Goal: Contribute content: Contribute content

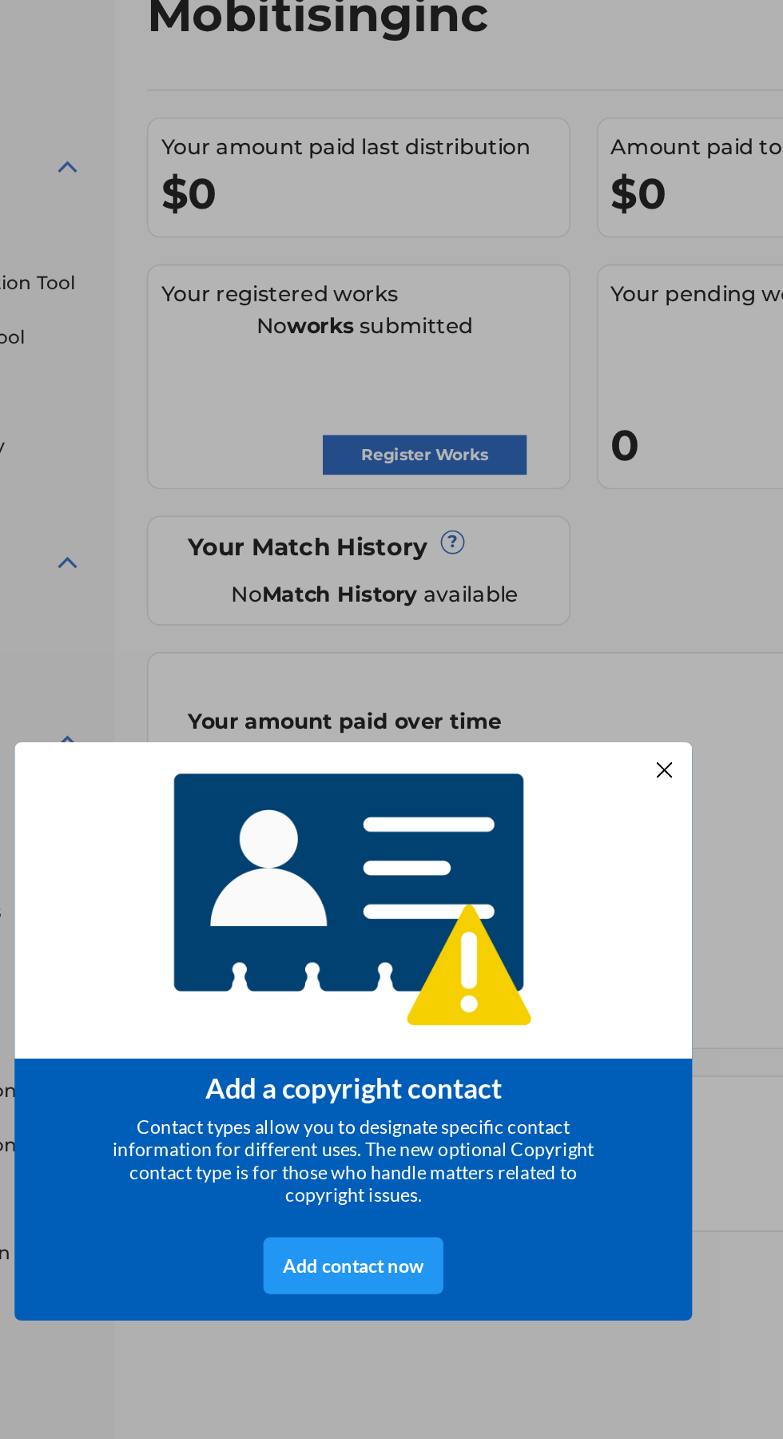
click at [283, 391] on div at bounding box center [284, 401] width 21 height 21
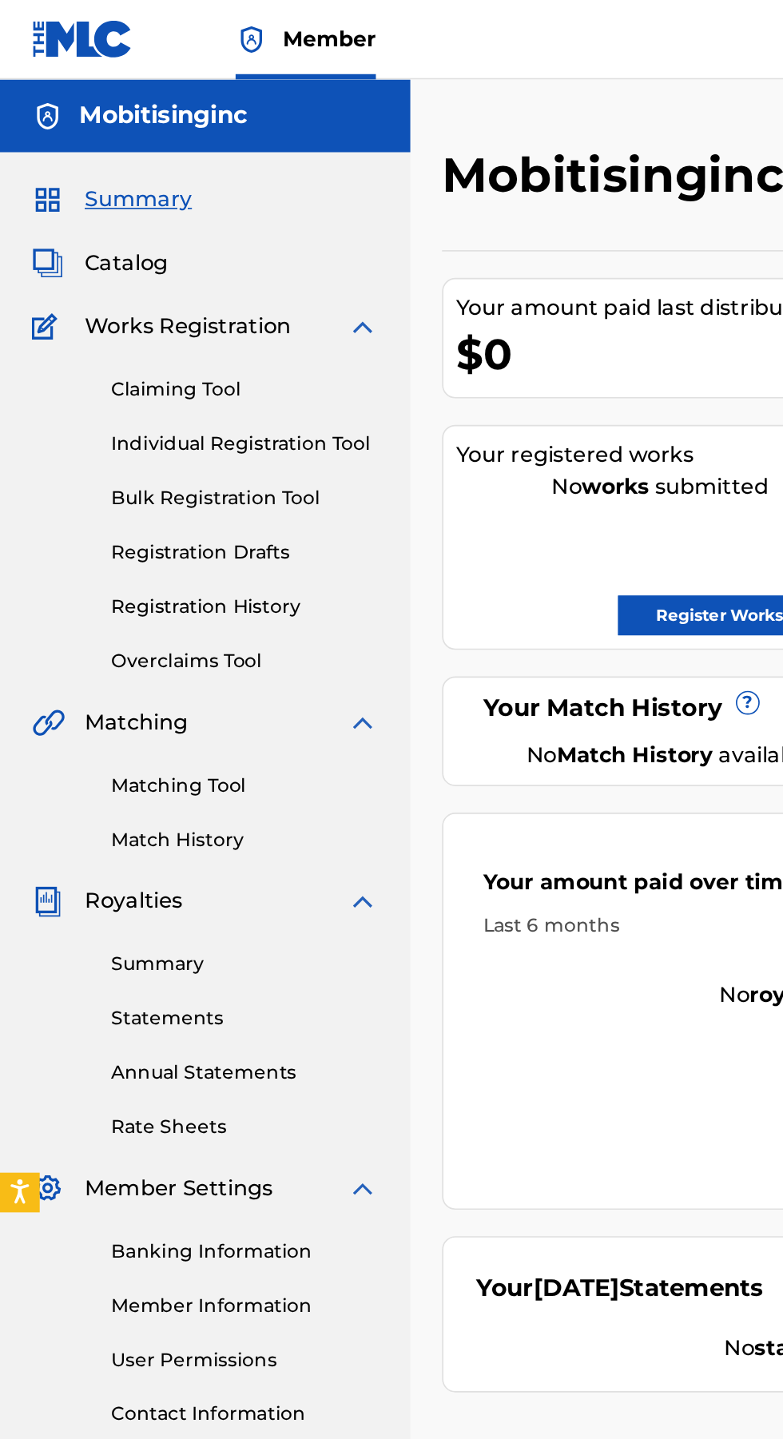
click at [219, 439] on img at bounding box center [218, 436] width 19 height 19
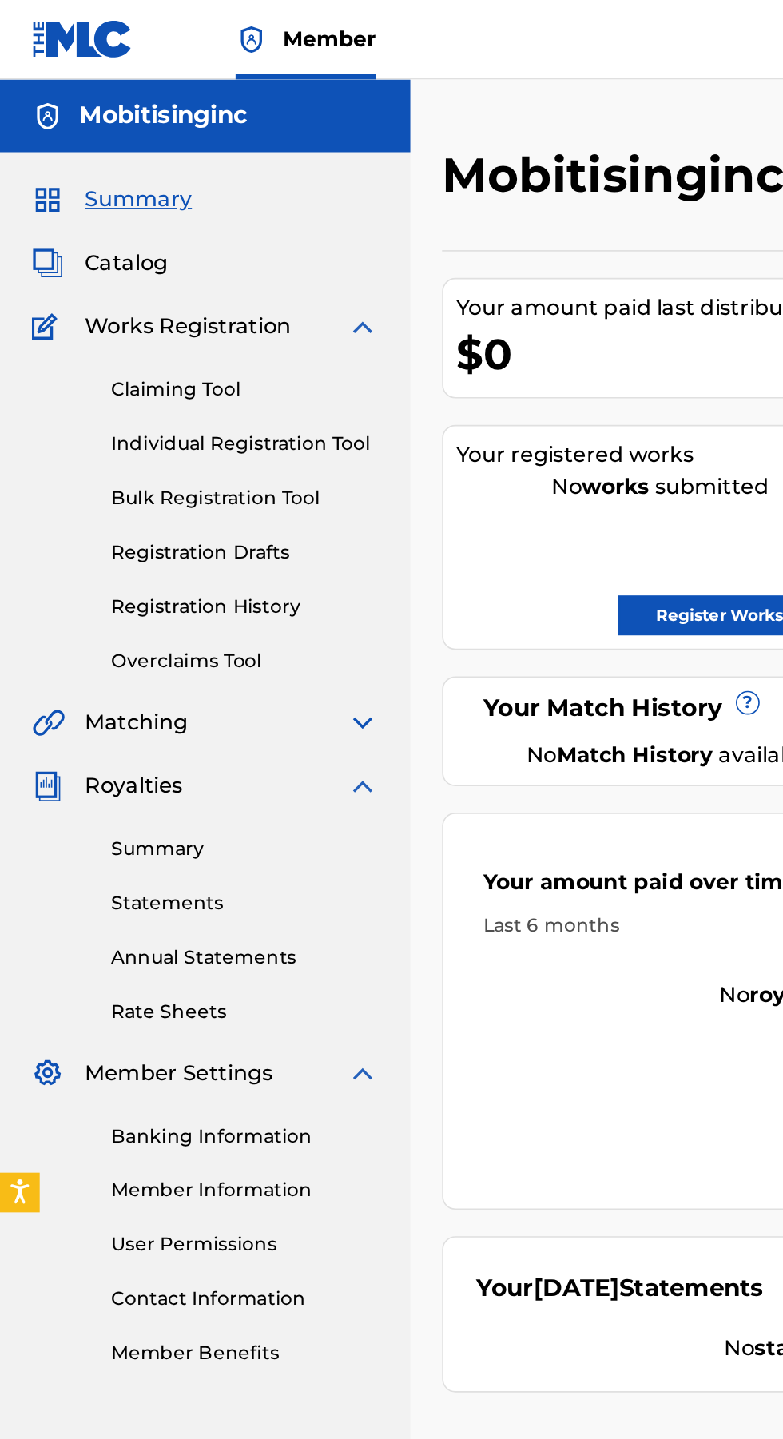
click at [216, 433] on img at bounding box center [218, 436] width 19 height 19
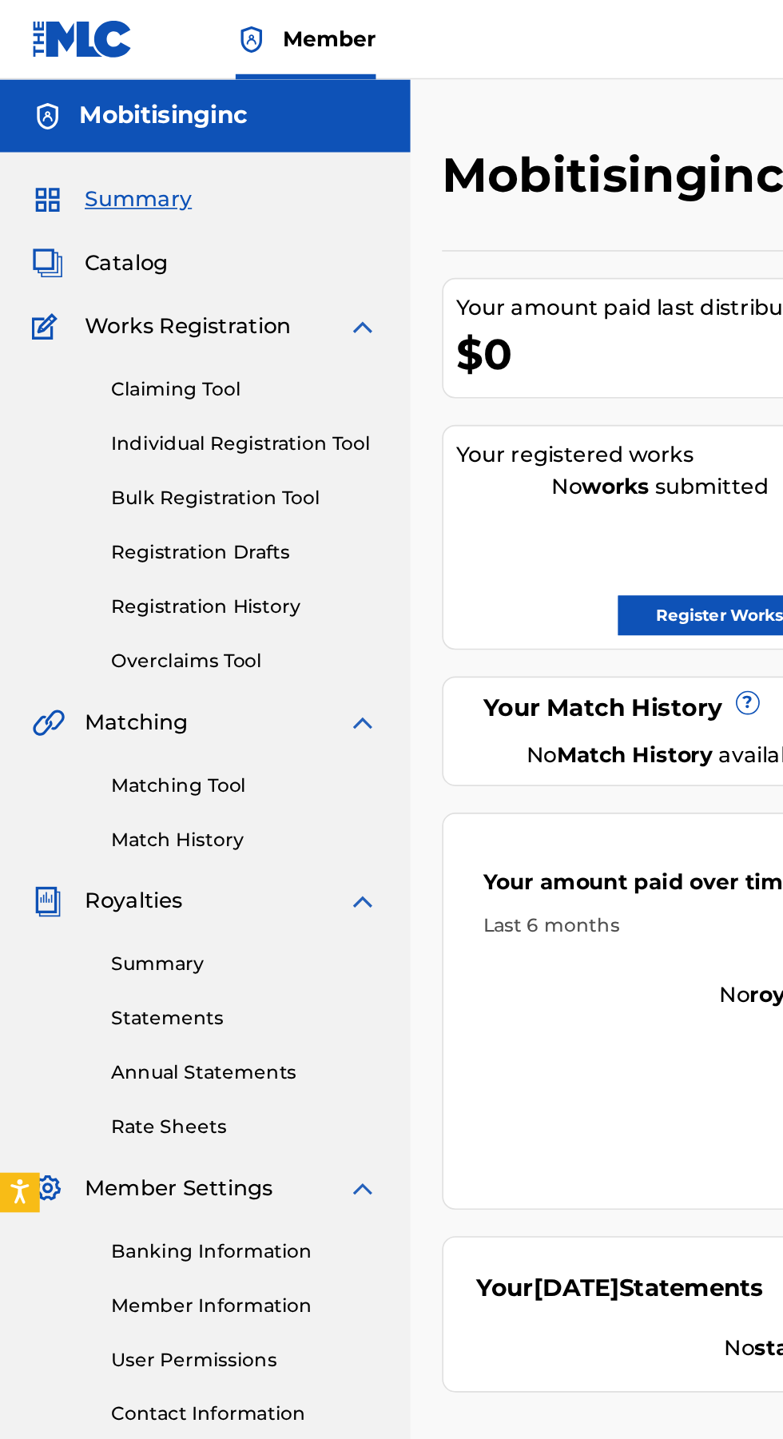
click at [214, 436] on img at bounding box center [218, 436] width 19 height 19
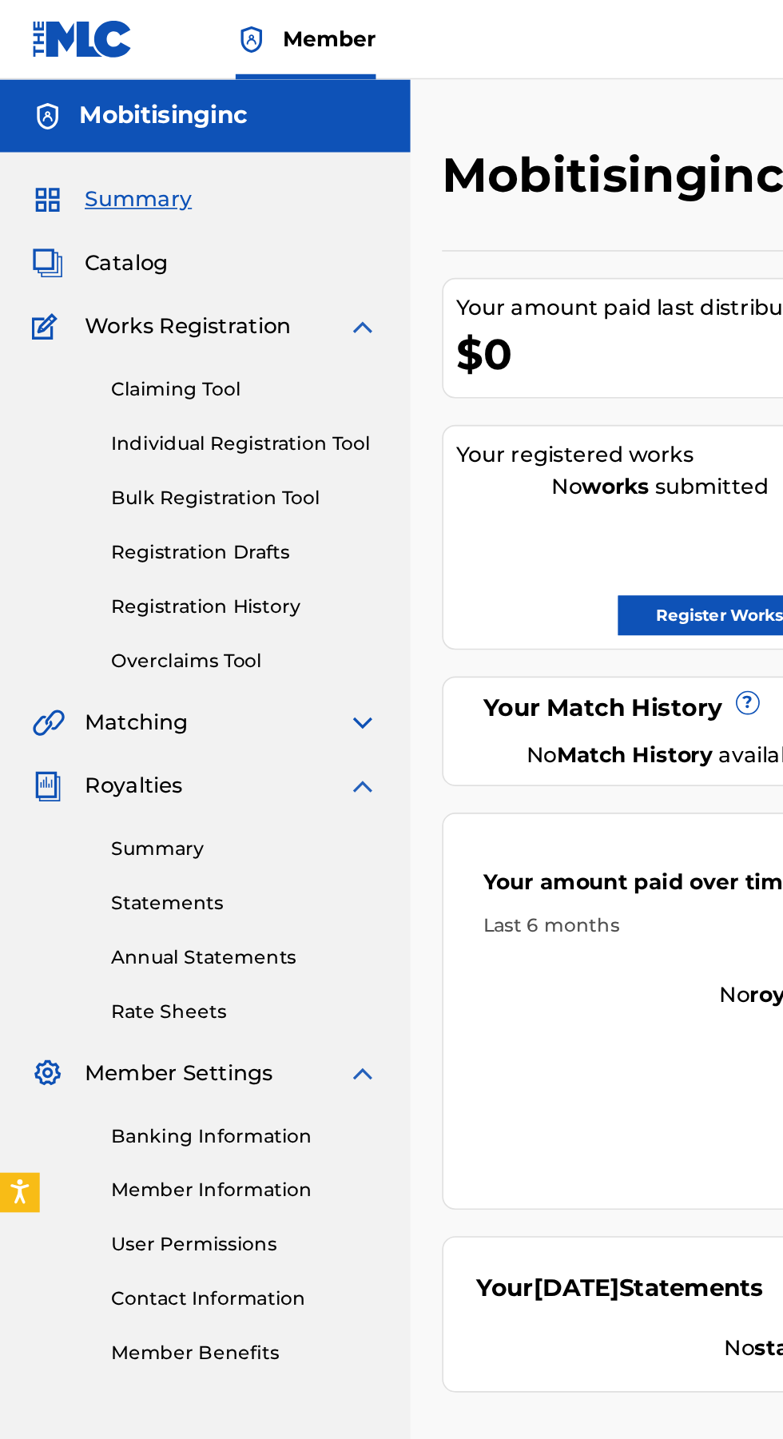
click at [216, 475] on img at bounding box center [218, 474] width 19 height 19
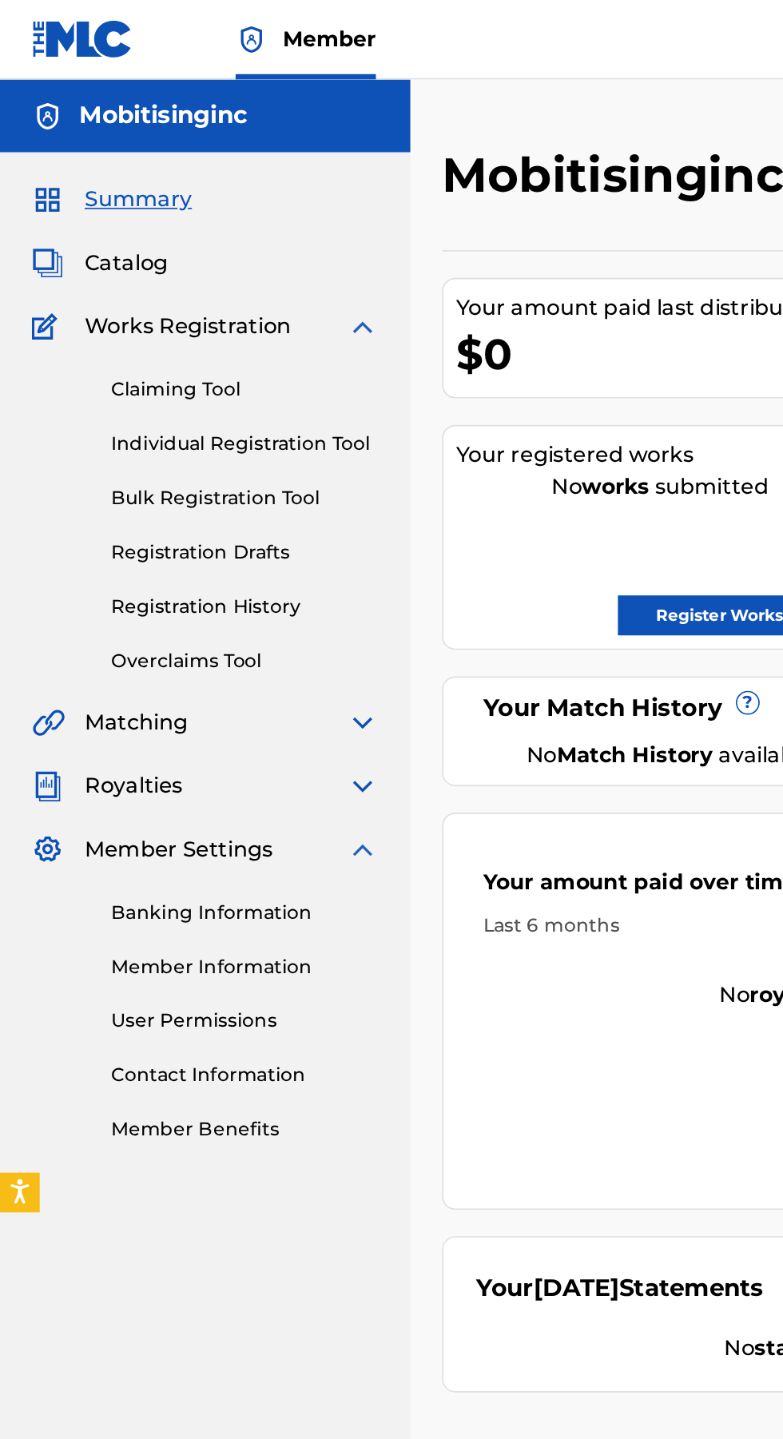
click at [225, 510] on img at bounding box center [218, 512] width 19 height 19
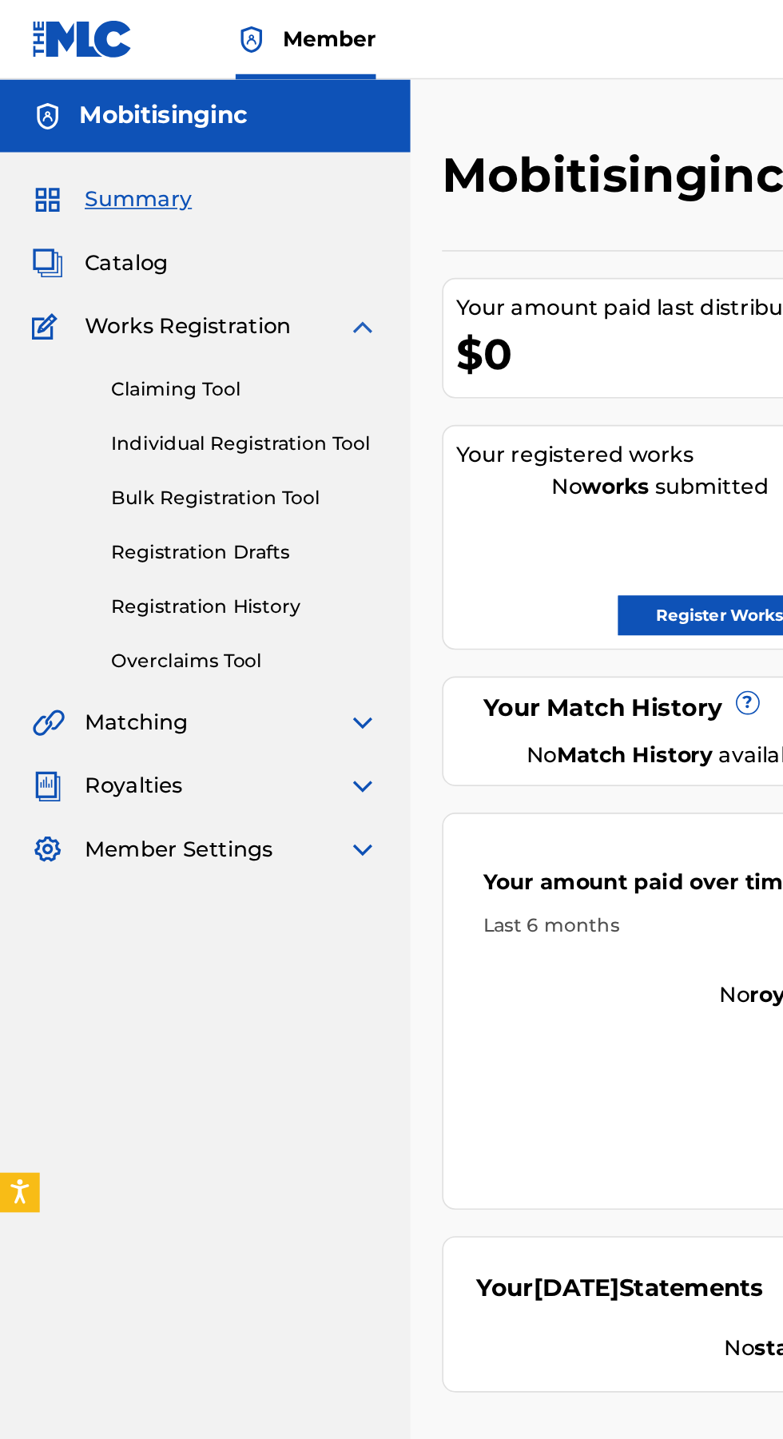
click at [209, 198] on img at bounding box center [218, 197] width 19 height 19
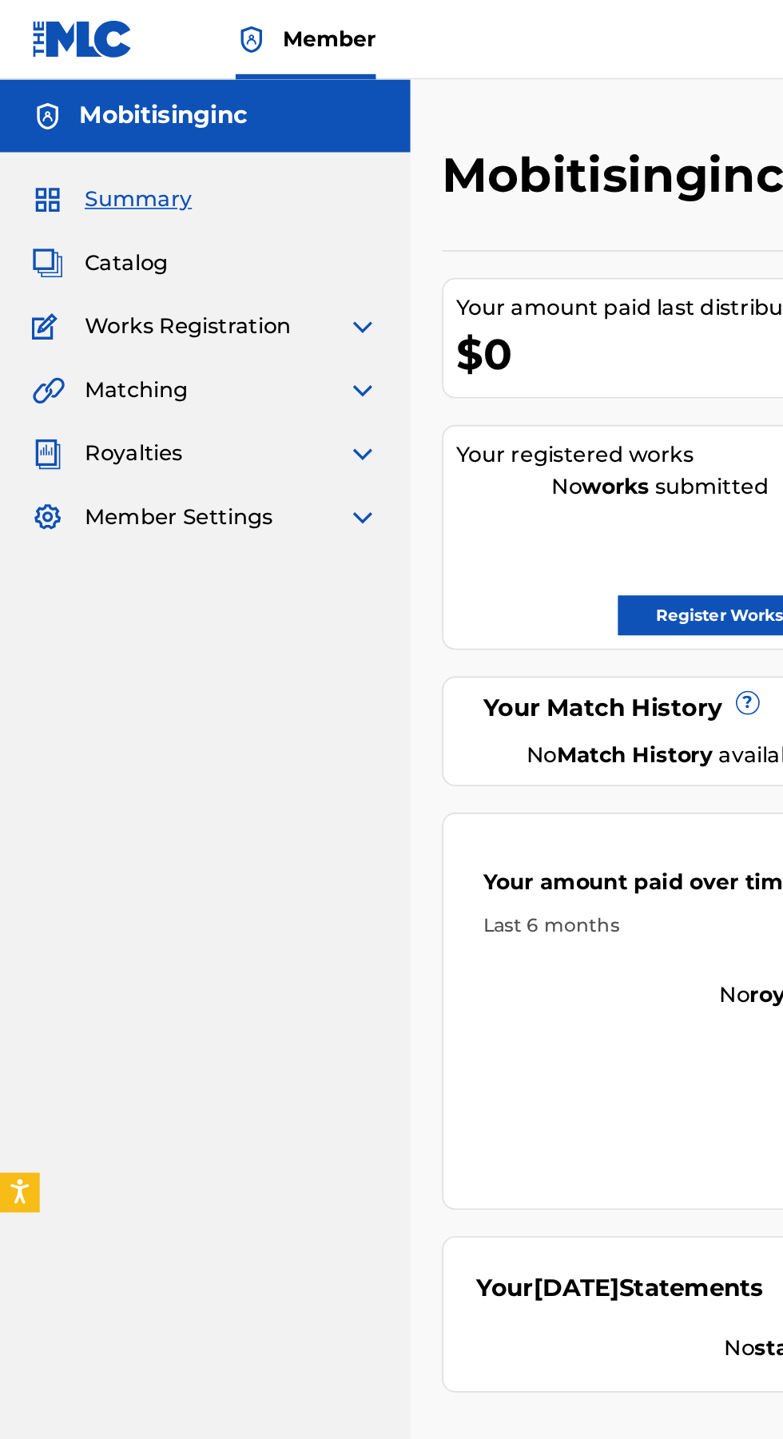
click at [92, 196] on span "Works Registration" at bounding box center [113, 197] width 125 height 19
click at [164, 192] on span "Works Registration" at bounding box center [113, 197] width 125 height 19
click at [217, 203] on img at bounding box center [218, 197] width 19 height 19
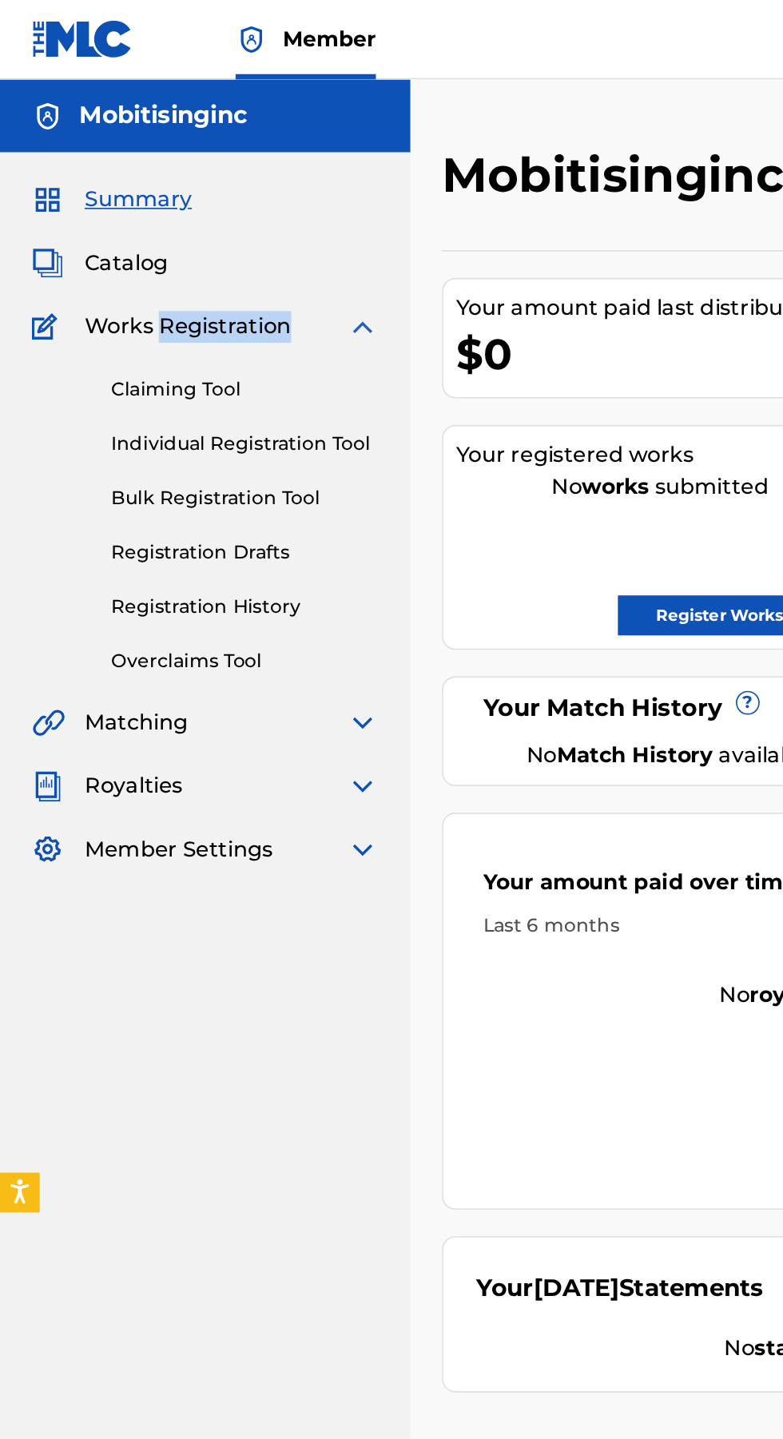
click at [111, 296] on link "Bulk Registration Tool" at bounding box center [147, 300] width 161 height 17
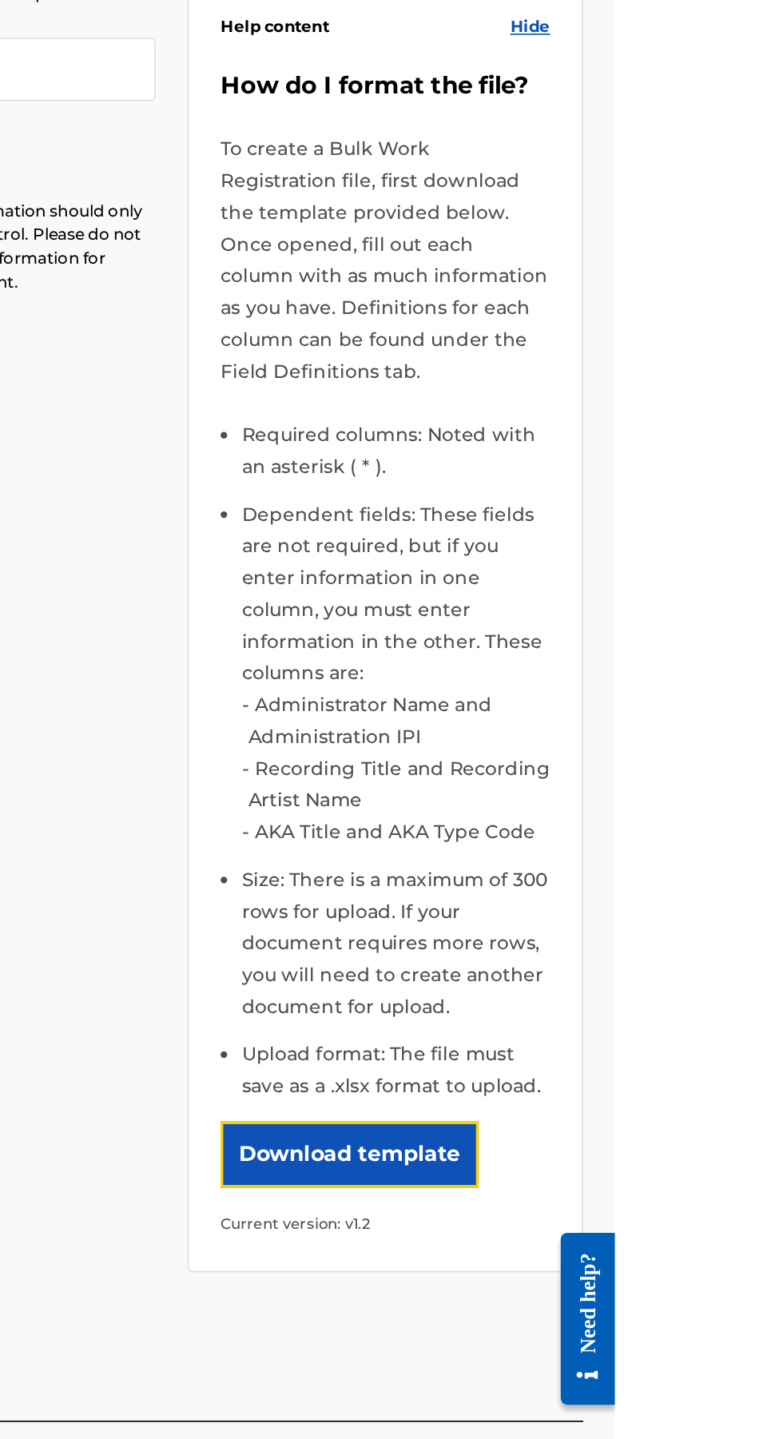
click at [673, 993] on button "Download template" at bounding box center [623, 1013] width 156 height 40
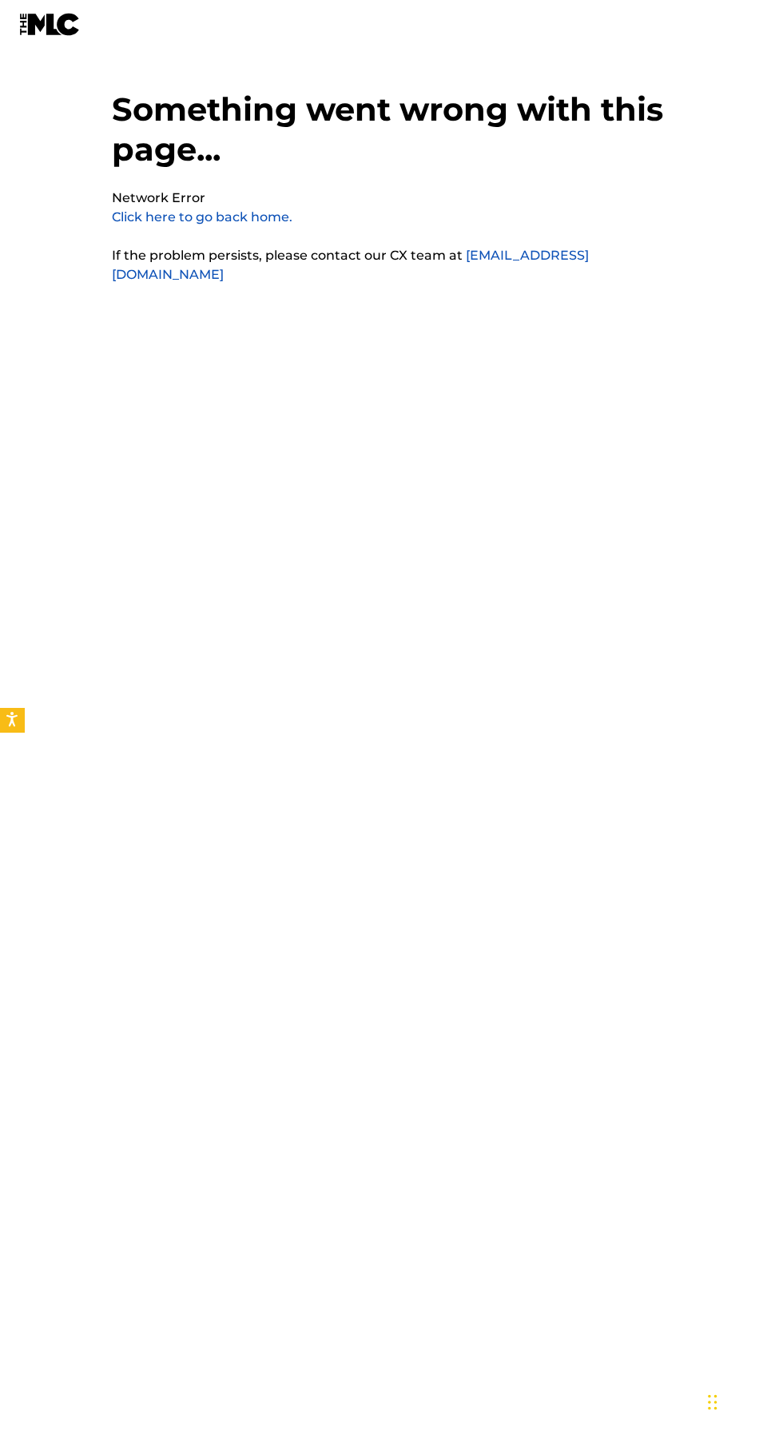
click at [252, 218] on link "Click here to go back home." at bounding box center [202, 216] width 181 height 15
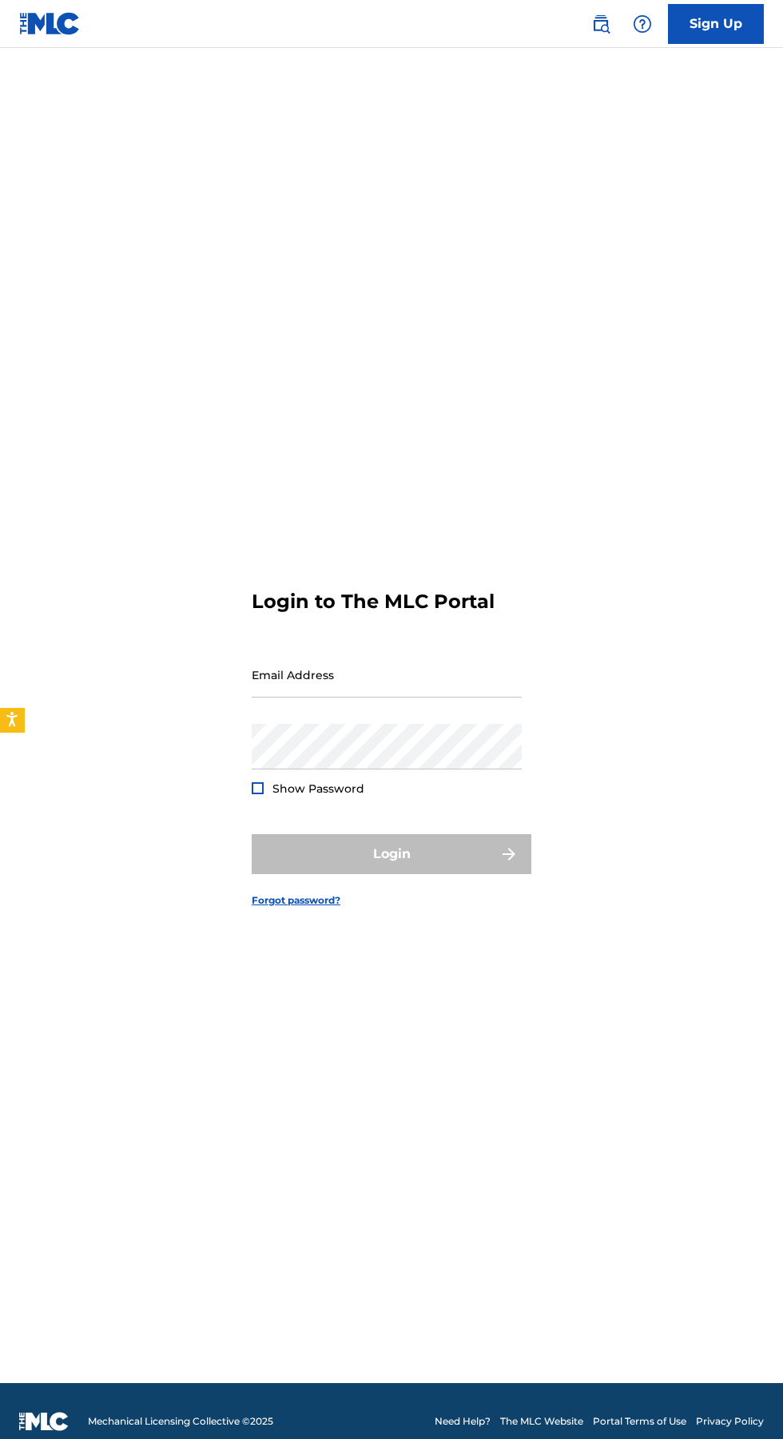
click at [395, 697] on input "Email Address" at bounding box center [387, 675] width 270 height 46
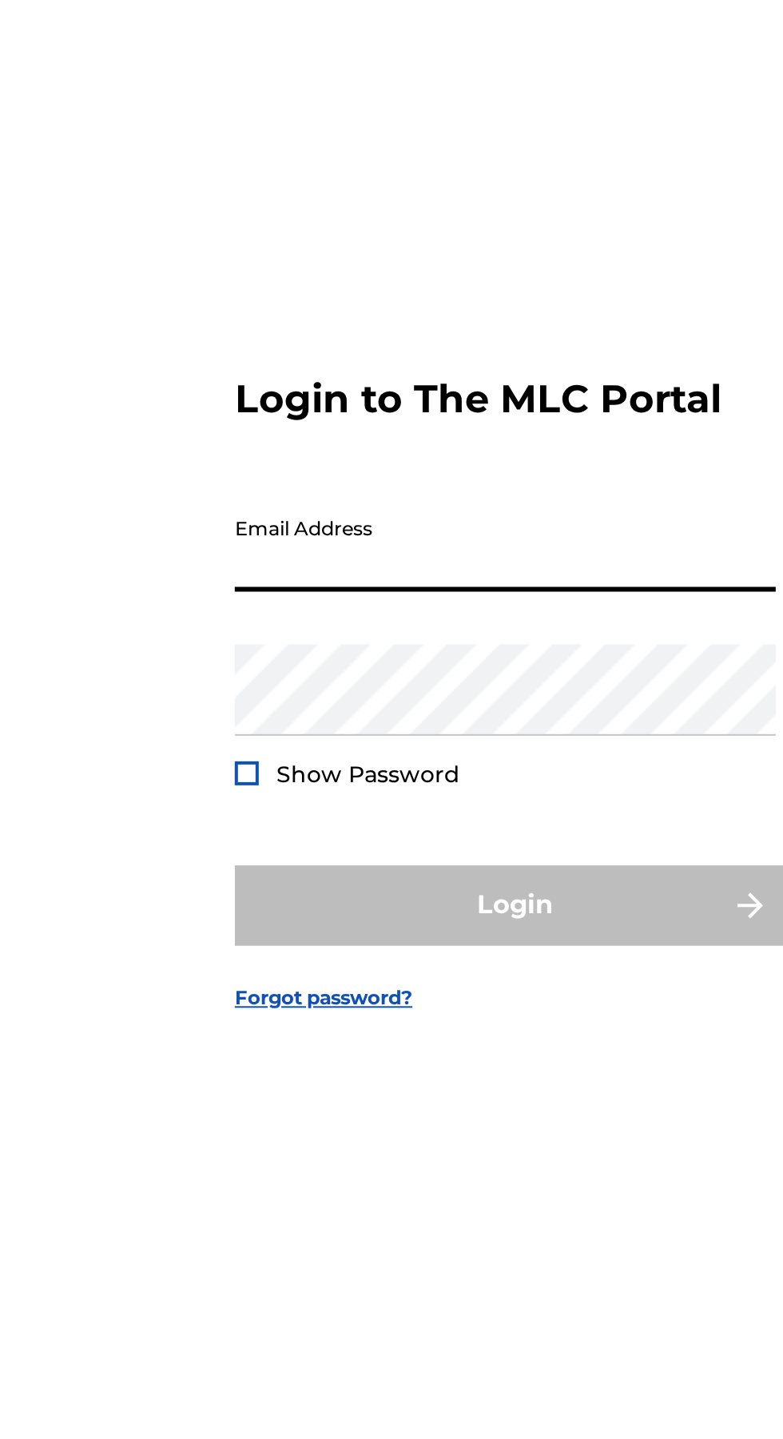
type input "[EMAIL_ADDRESS][DOMAIN_NAME]"
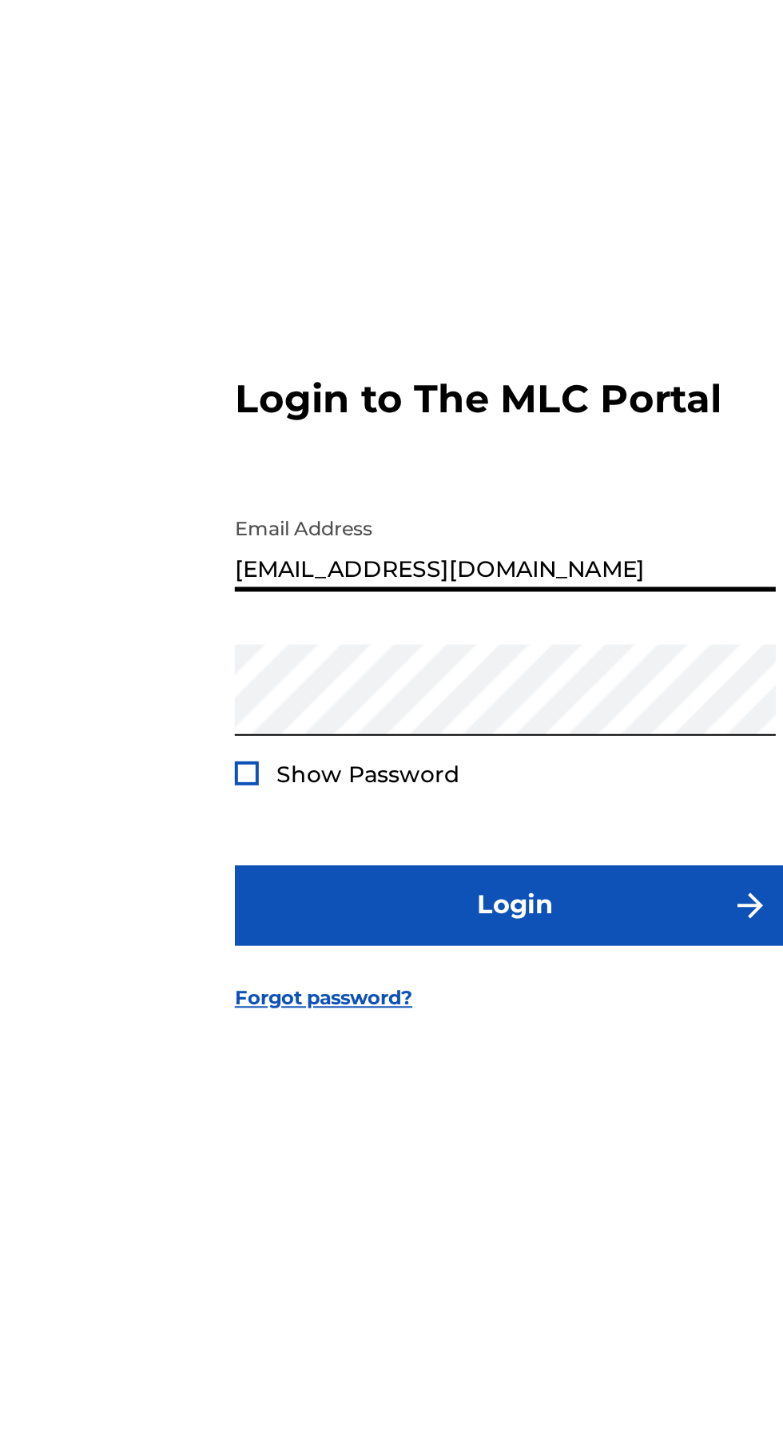
click at [258, 794] on div at bounding box center [258, 788] width 12 height 12
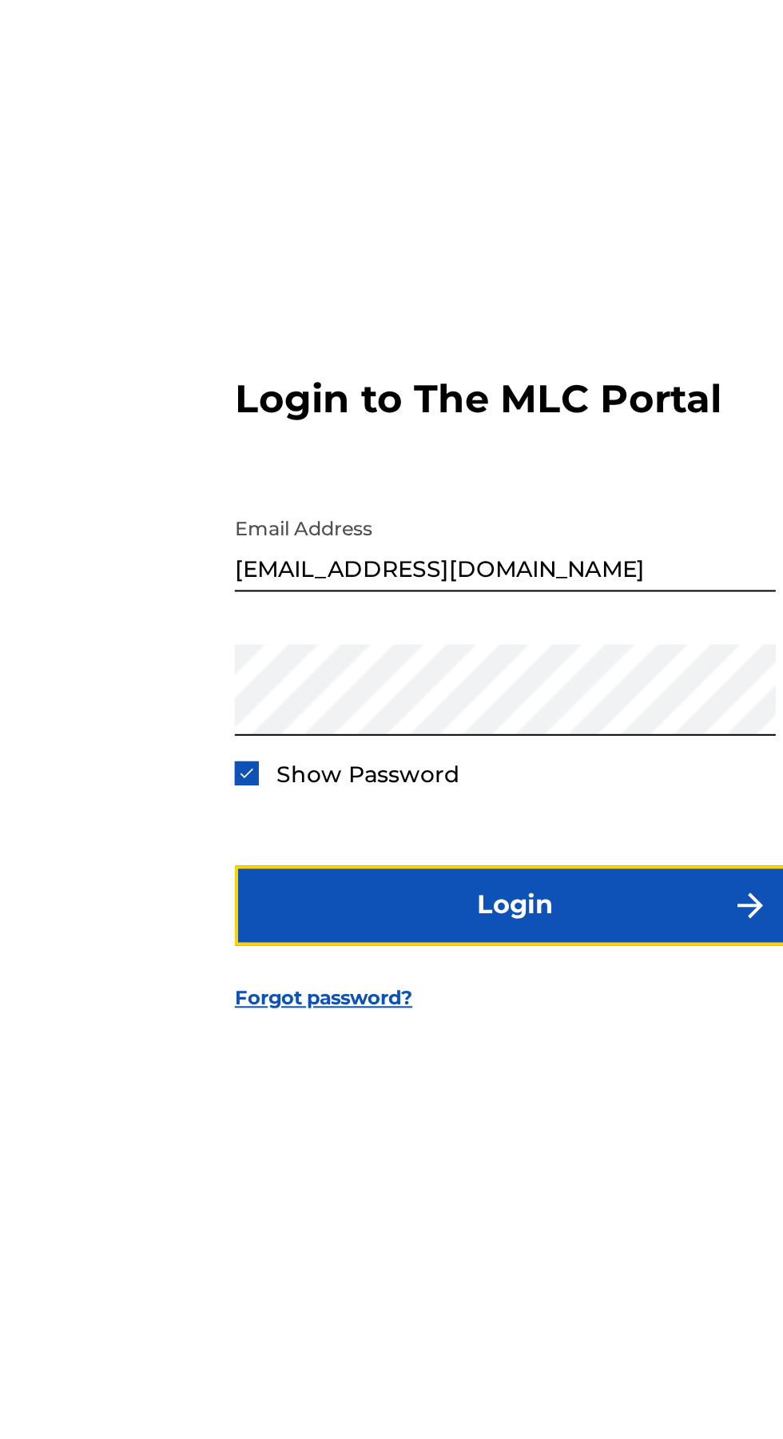
click at [375, 874] on button "Login" at bounding box center [392, 854] width 280 height 40
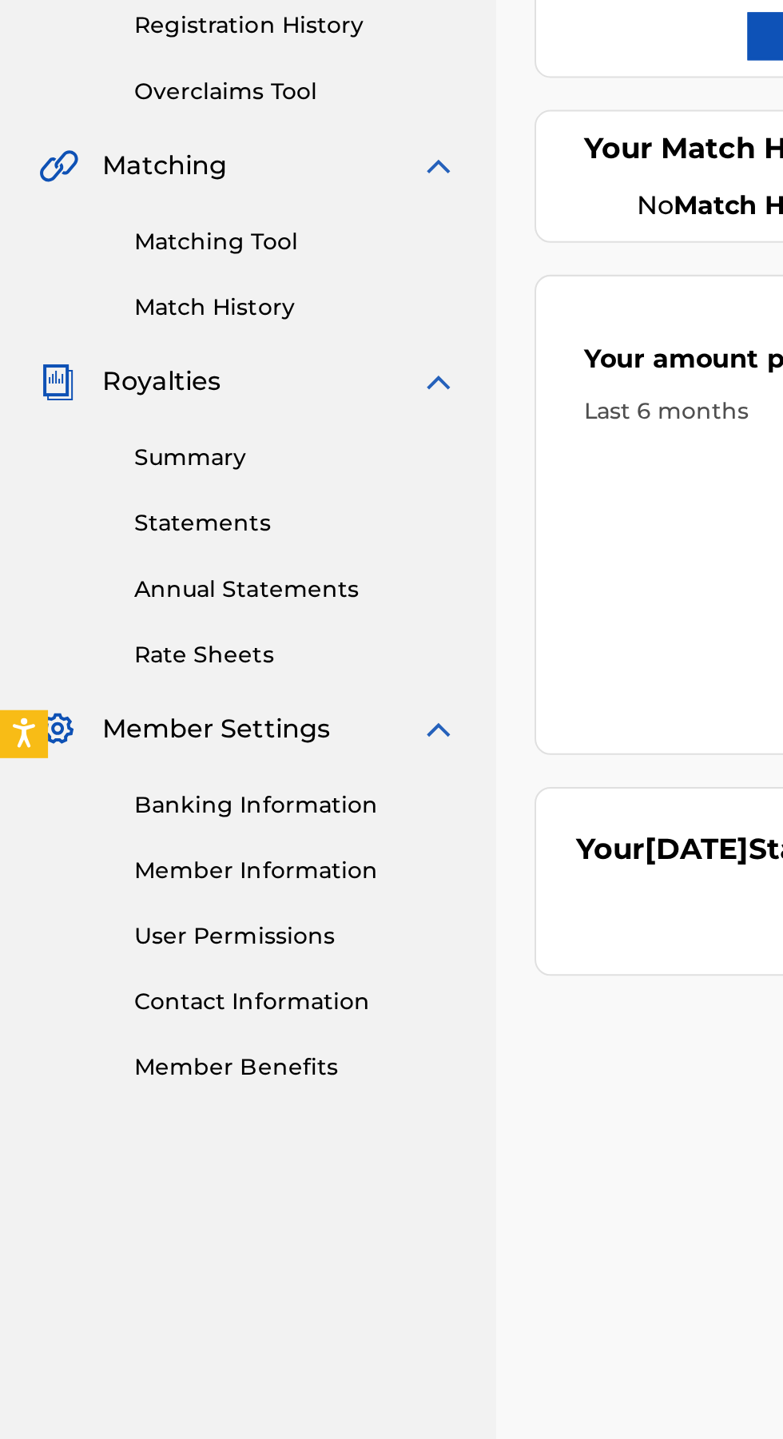
scroll to position [80, 0]
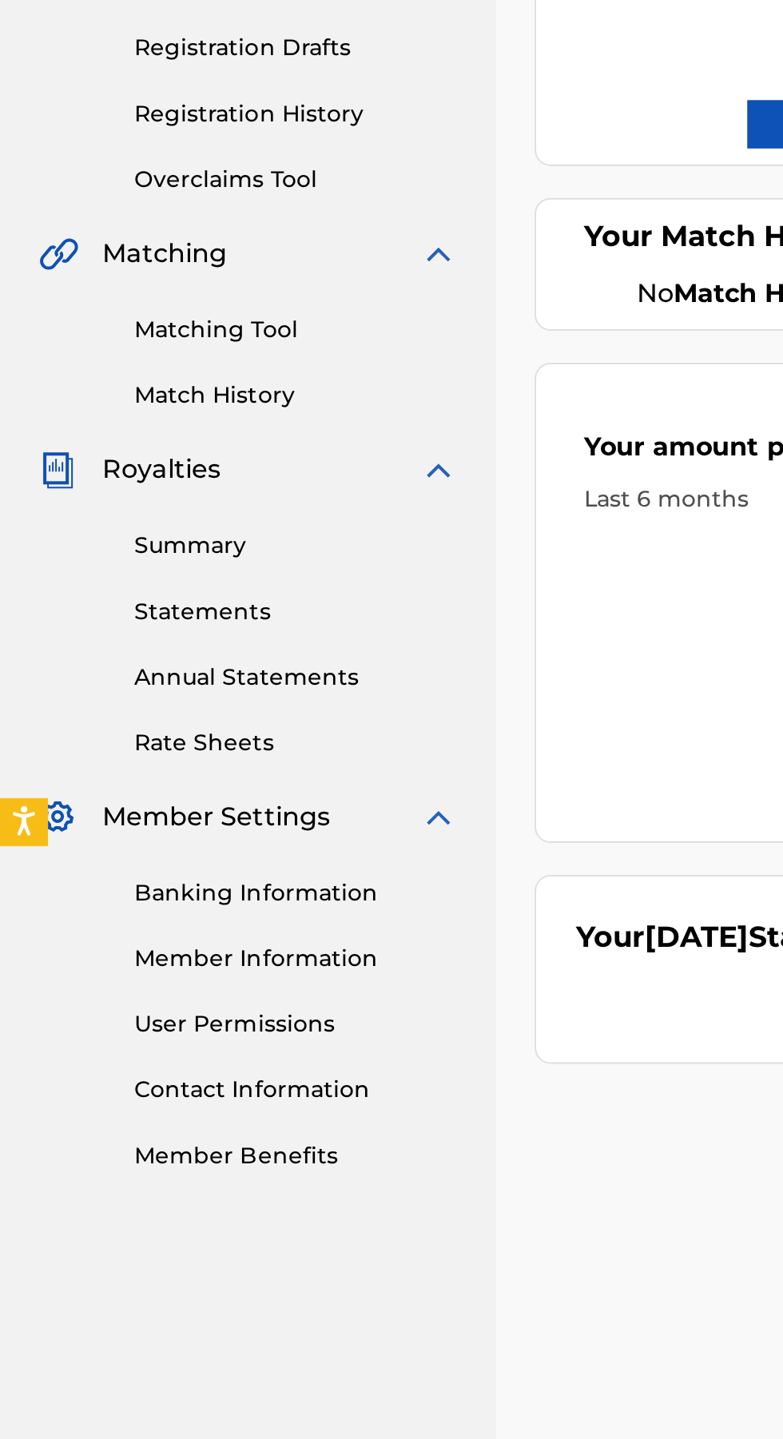
click at [153, 845] on link "Contact Information" at bounding box center [147, 853] width 161 height 17
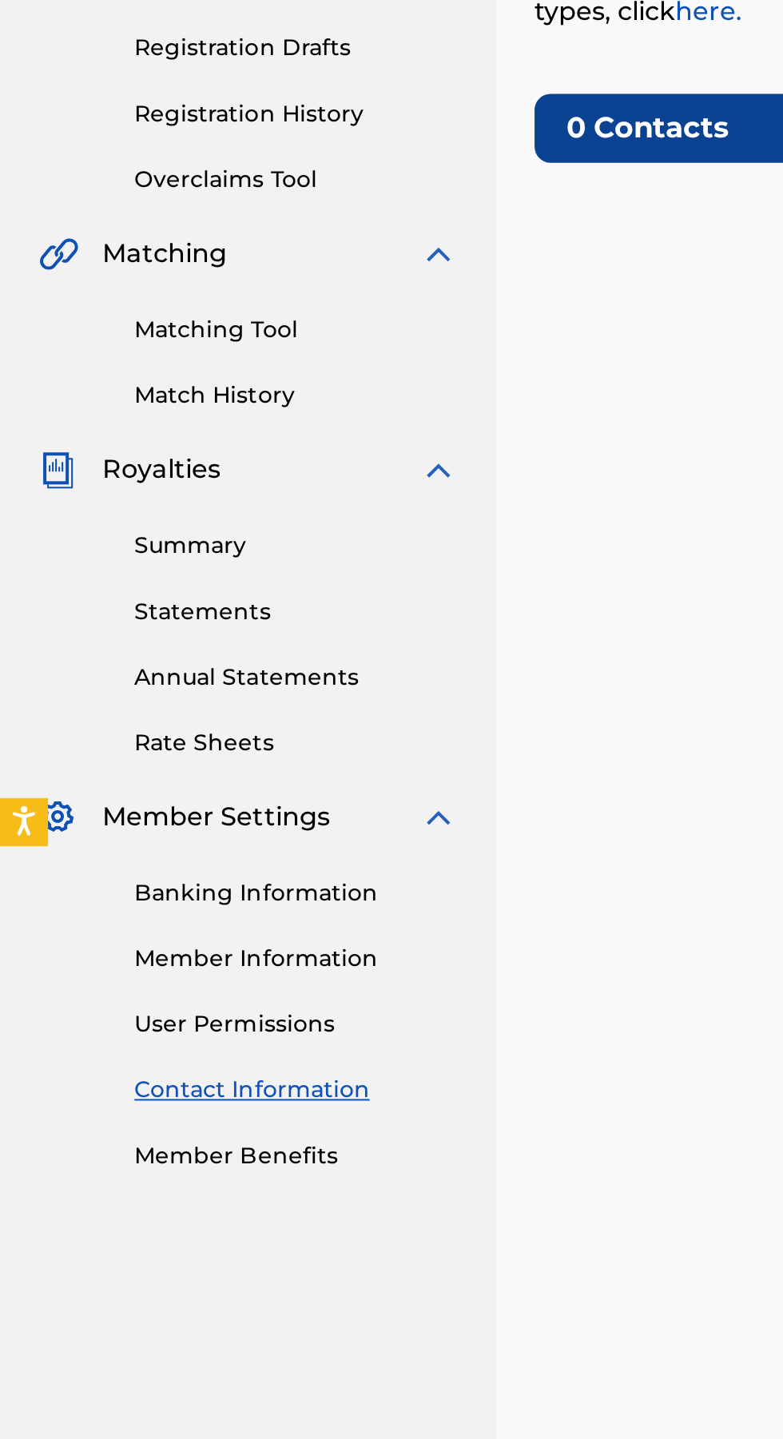
click at [157, 786] on link "Member Information" at bounding box center [147, 788] width 161 height 17
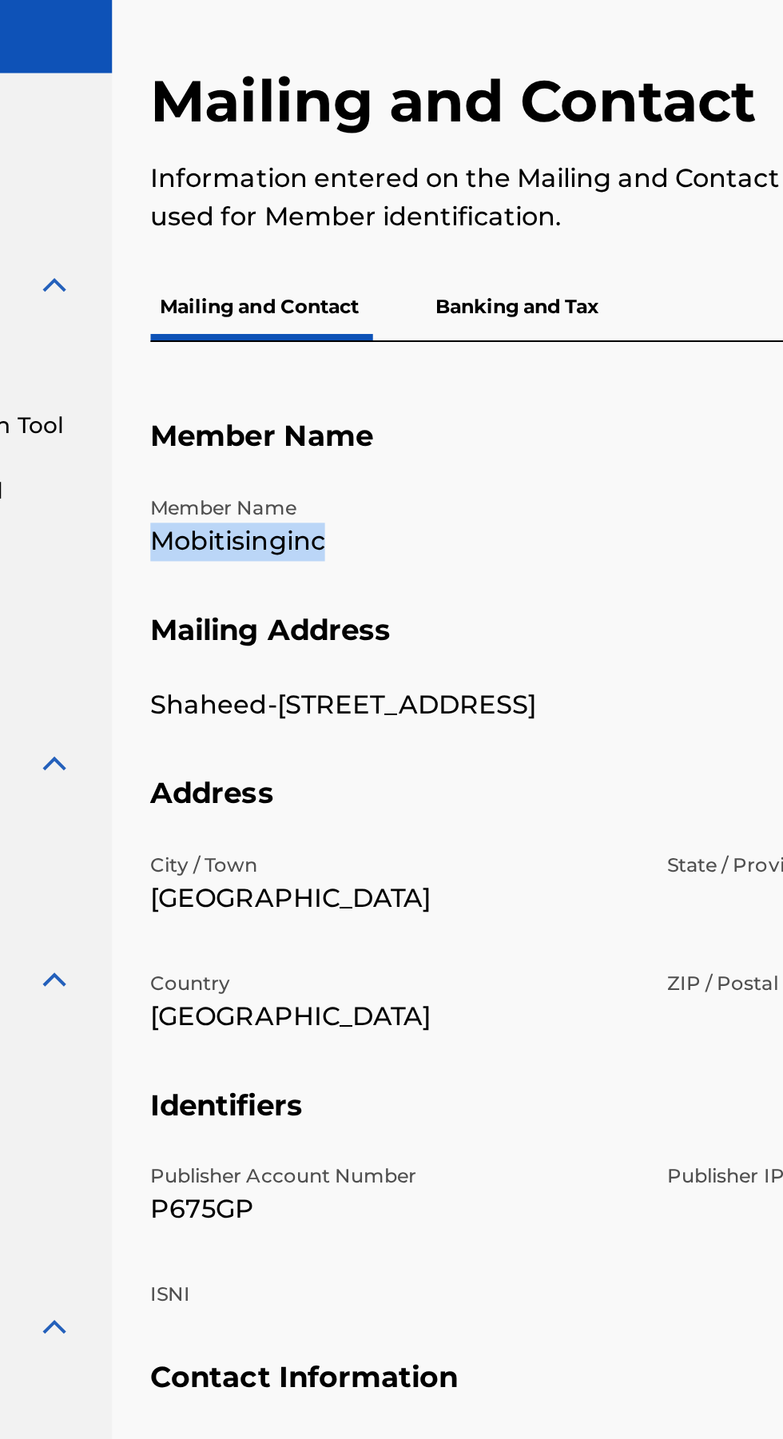
copy p "Mobitisinginc"
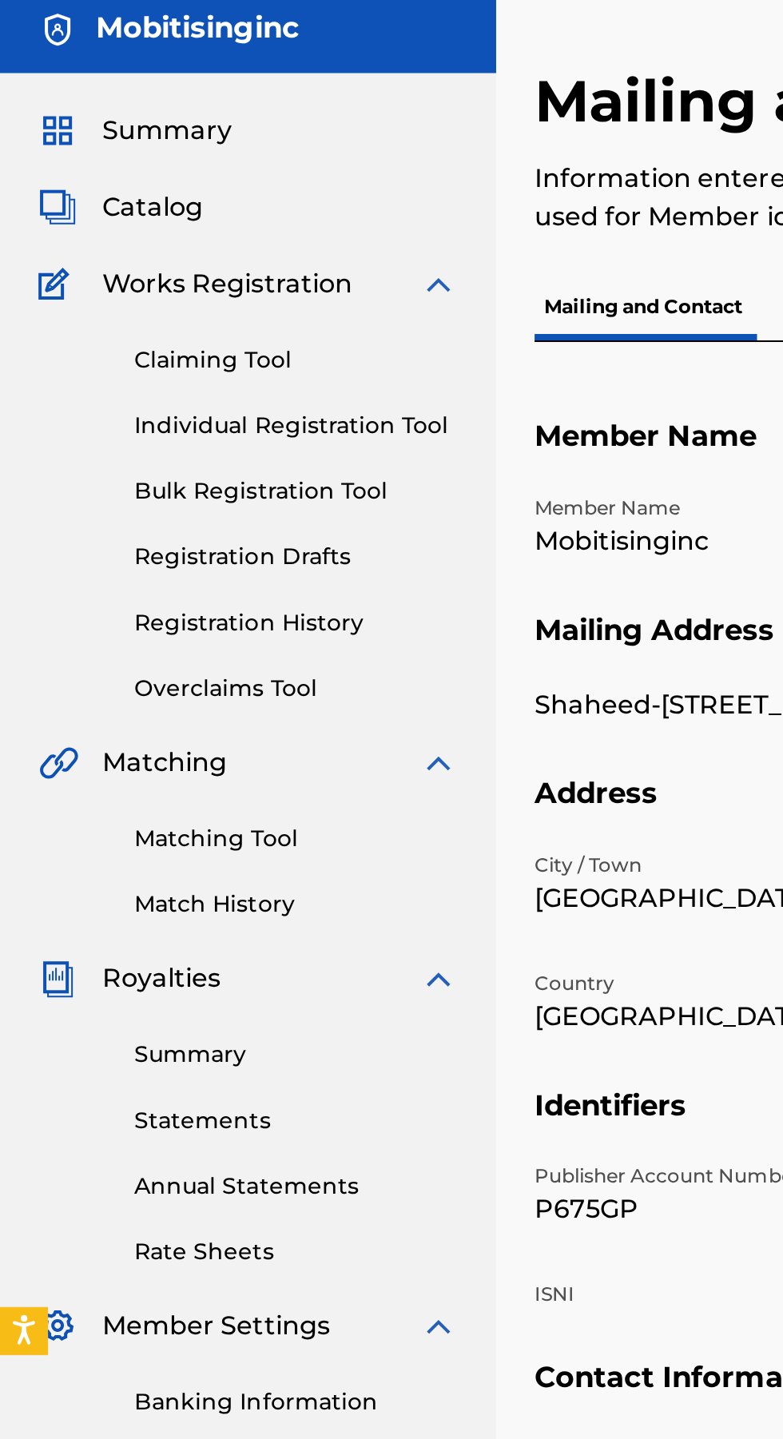
click at [175, 265] on link "Individual Registration Tool" at bounding box center [147, 268] width 161 height 17
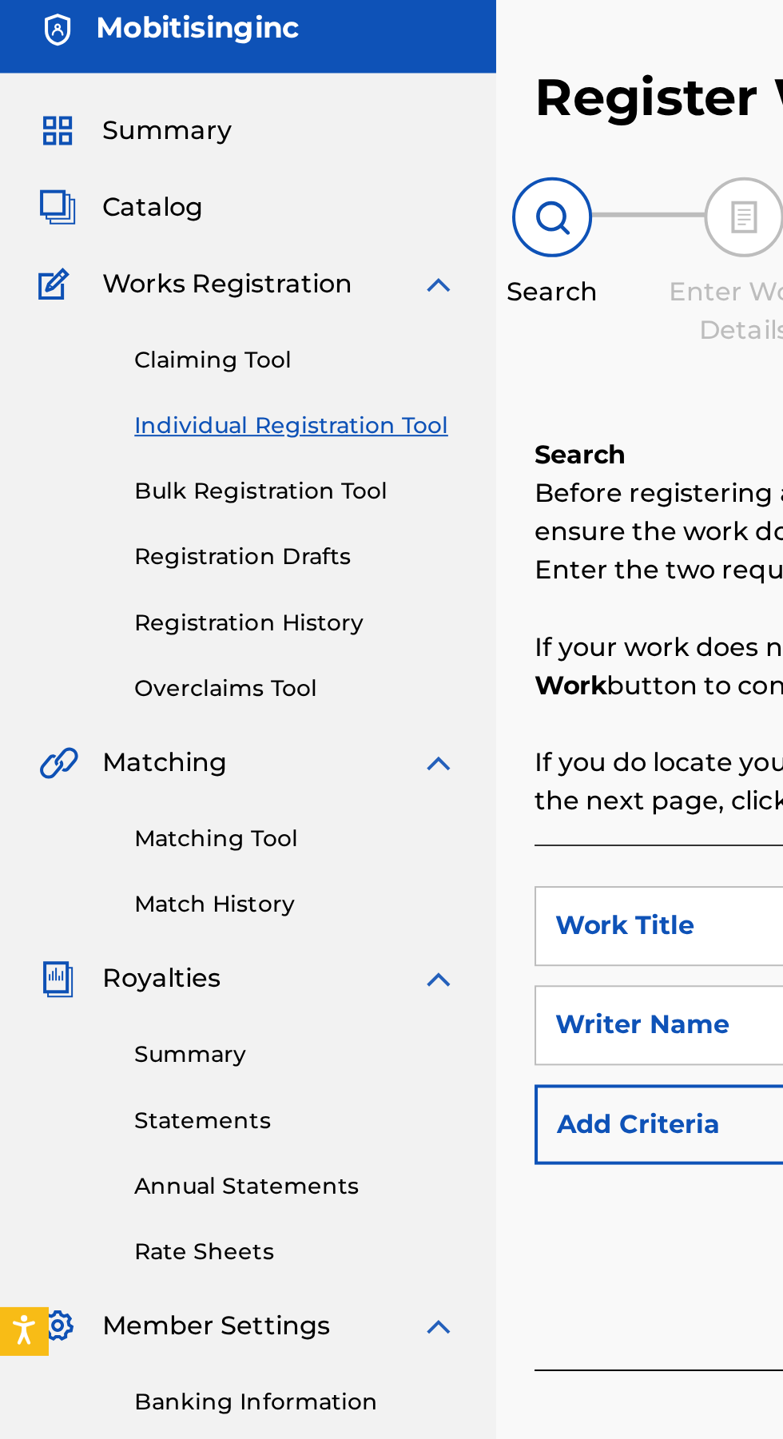
click at [158, 300] on link "Bulk Registration Tool" at bounding box center [147, 300] width 161 height 17
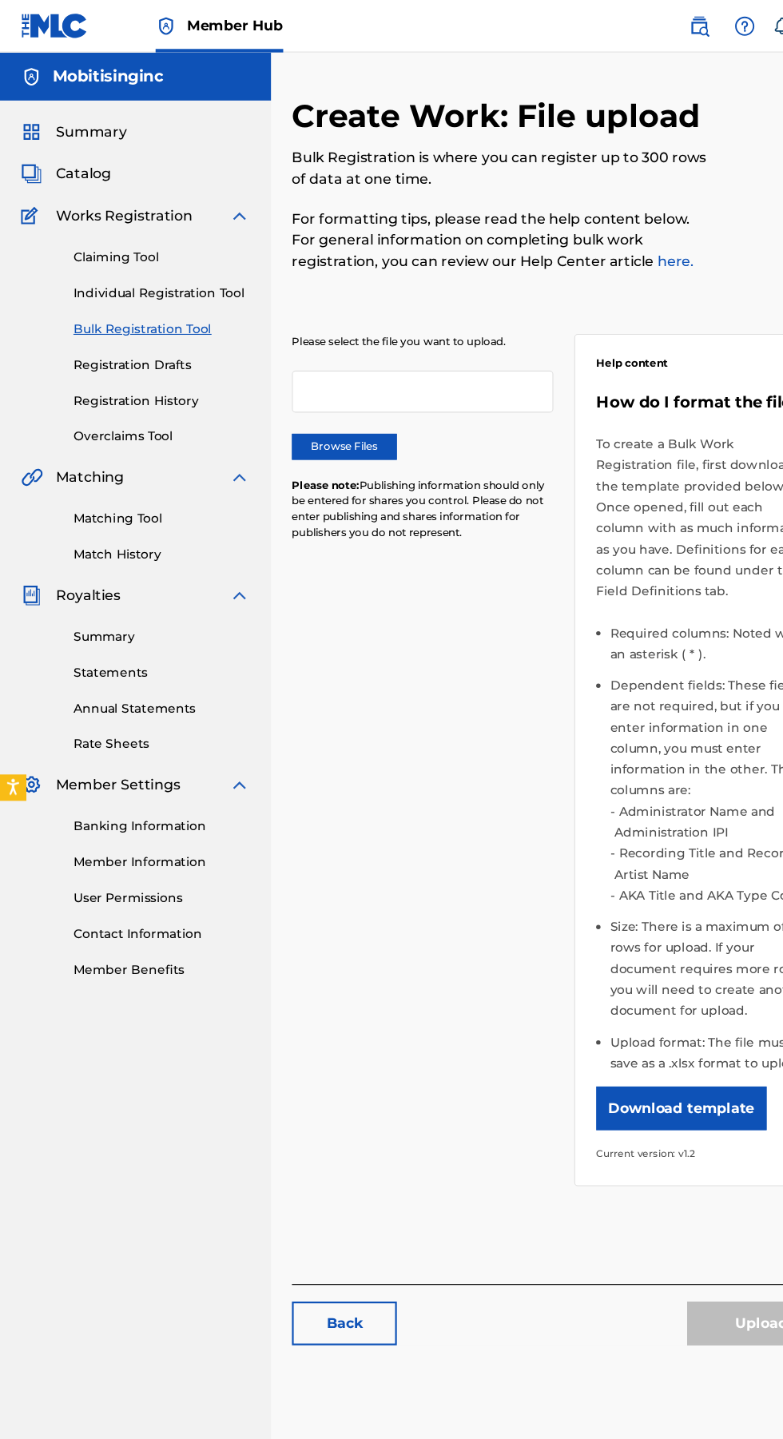
click at [340, 413] on label "Browse Files" at bounding box center [315, 408] width 96 height 24
click at [0, 0] on input "Browse Files" at bounding box center [0, 0] width 0 height 0
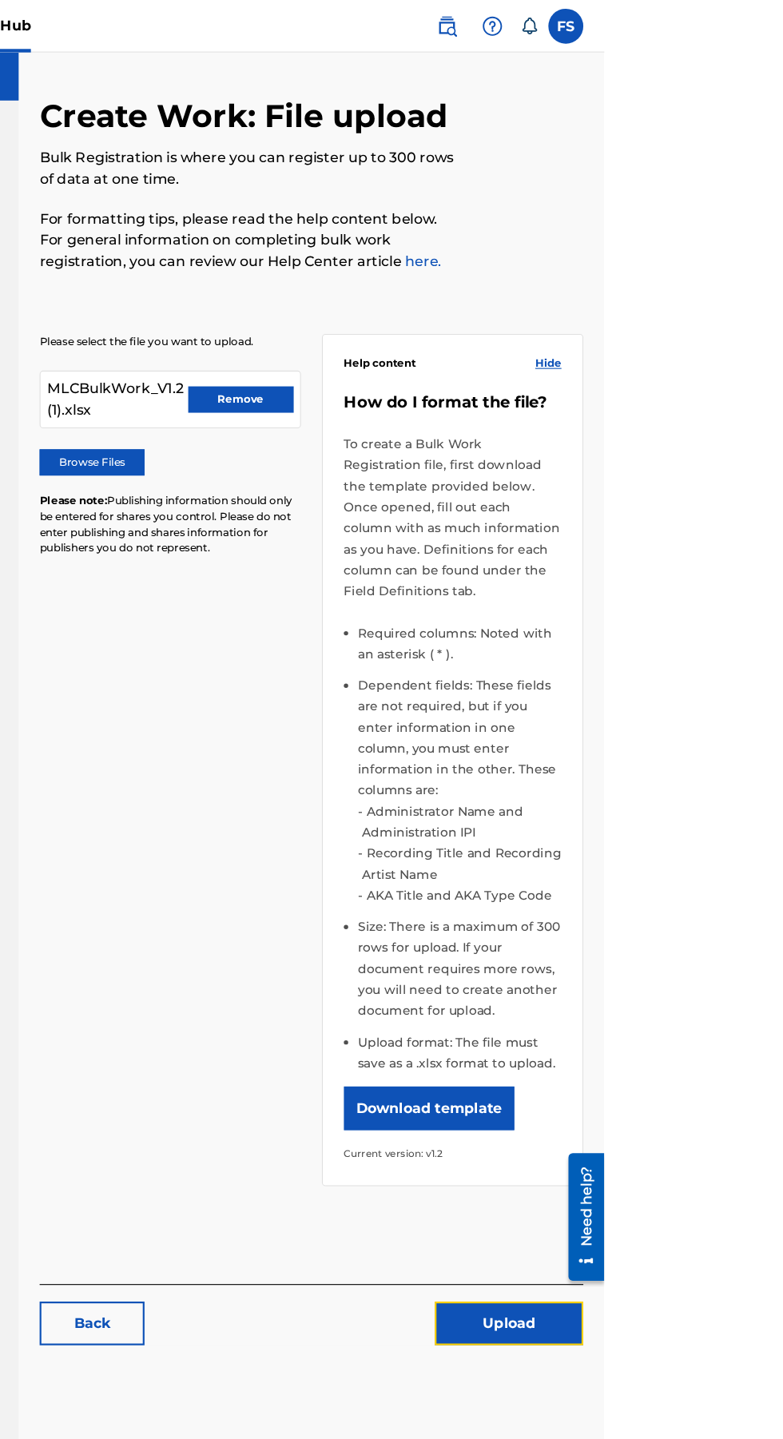
click at [704, 1190] on button "Upload" at bounding box center [696, 1210] width 136 height 40
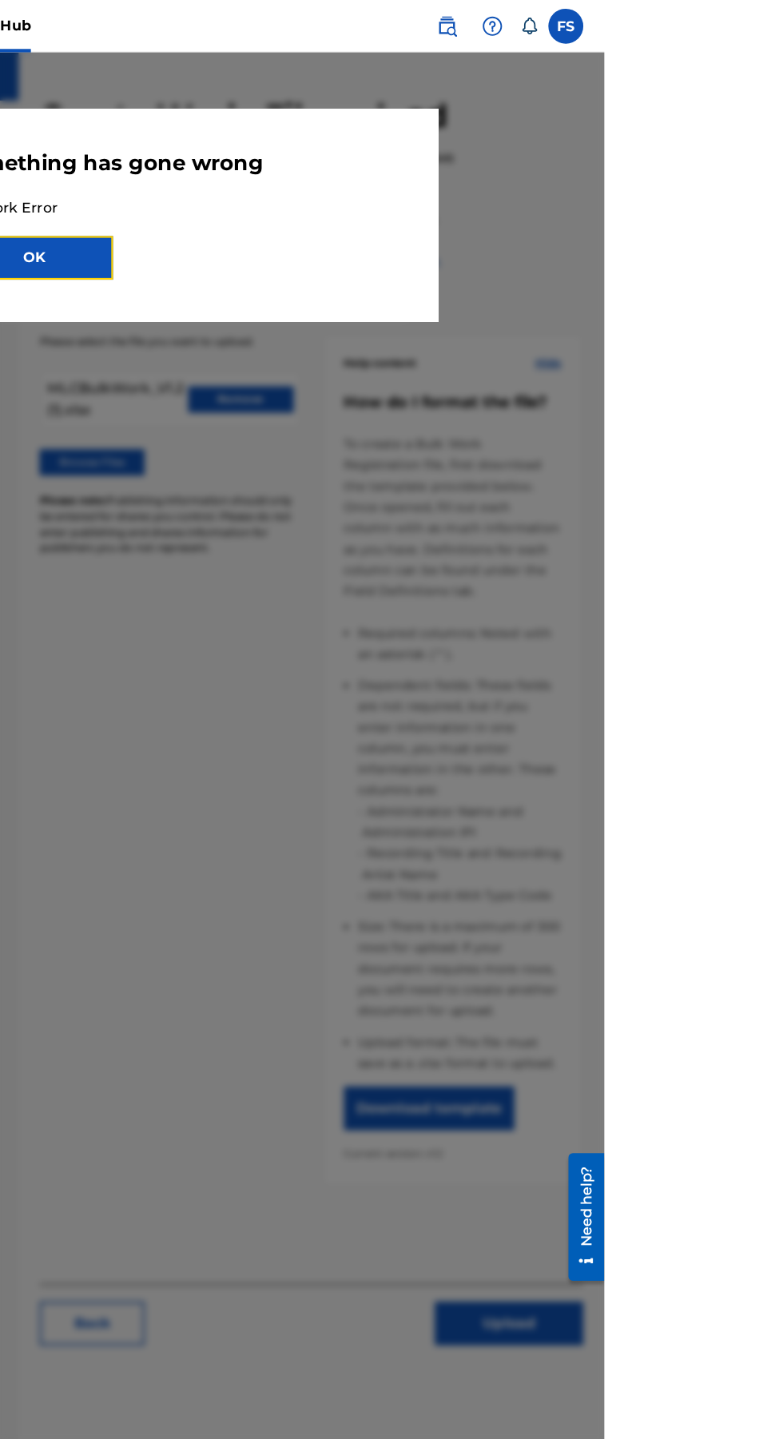
click at [334, 248] on button "OK" at bounding box center [262, 236] width 144 height 40
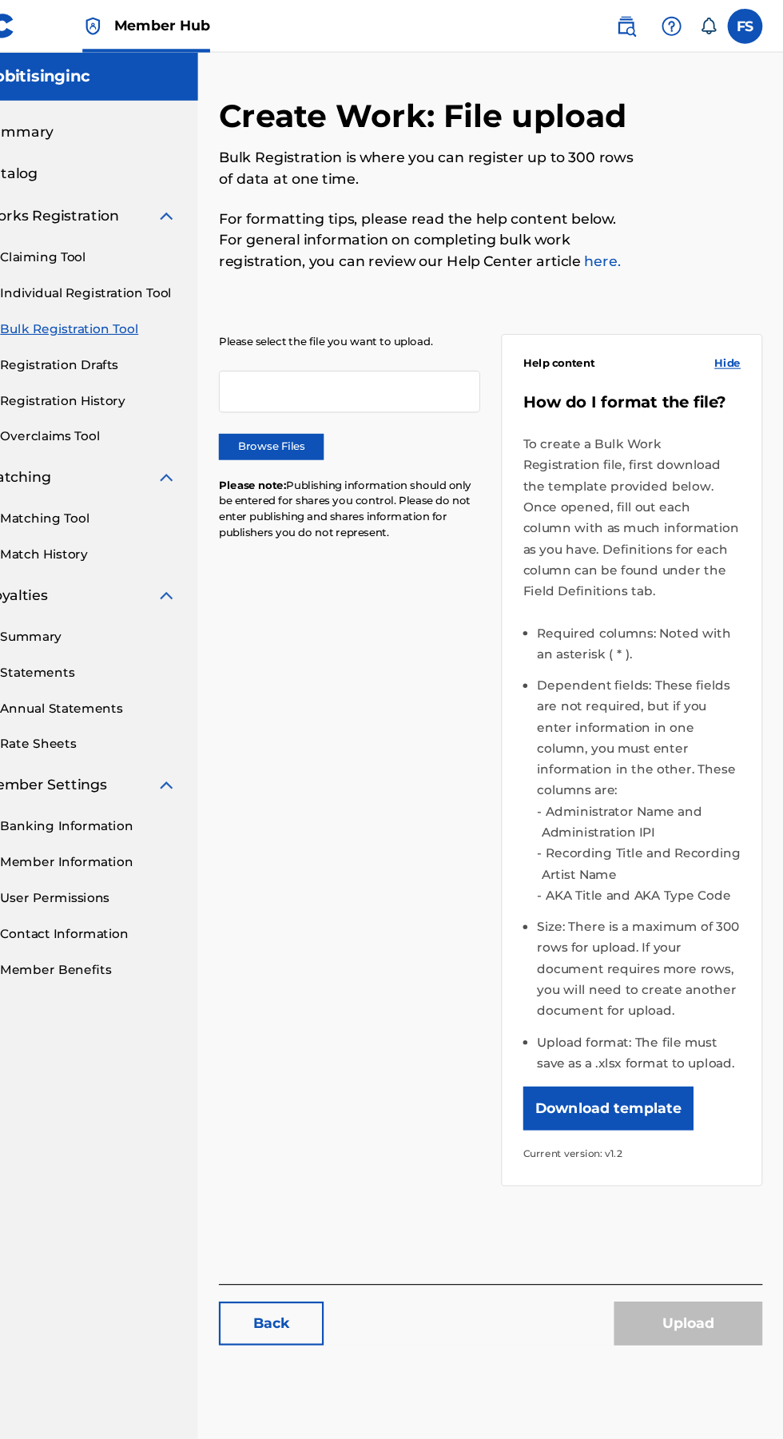
click at [332, 401] on label "Browse Files" at bounding box center [315, 408] width 96 height 24
click at [0, 0] on input "Browse Files" at bounding box center [0, 0] width 0 height 0
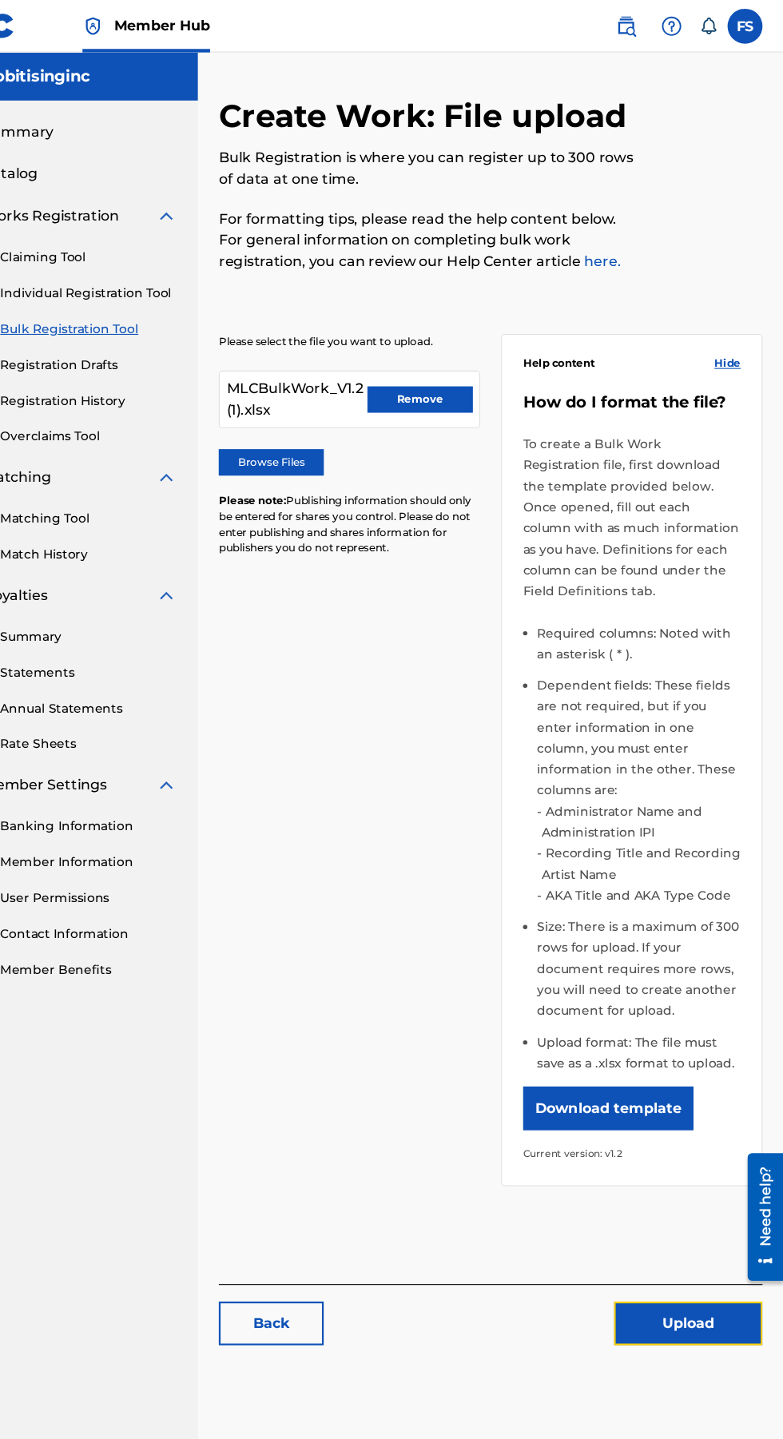
click at [697, 1190] on button "Upload" at bounding box center [696, 1210] width 136 height 40
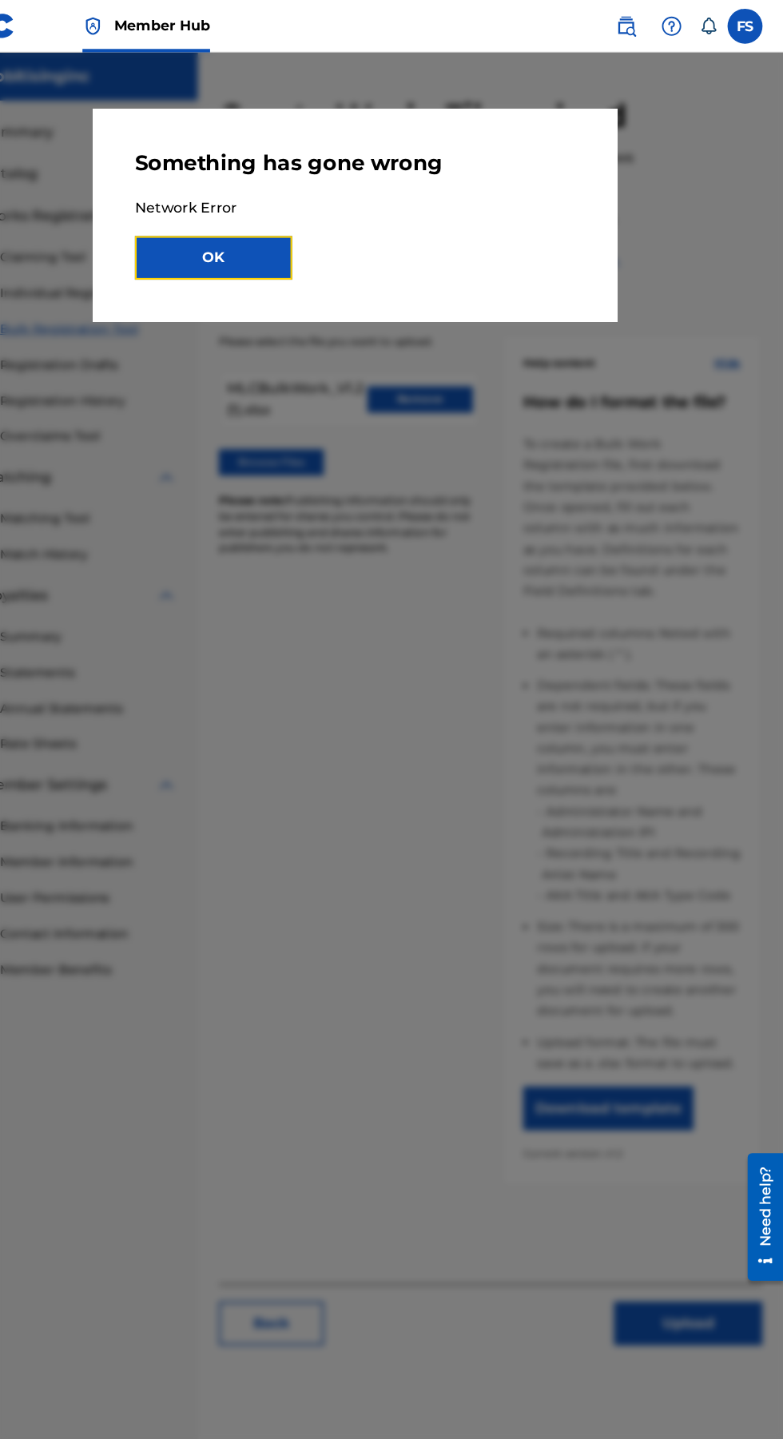
click at [334, 216] on button "OK" at bounding box center [262, 236] width 144 height 40
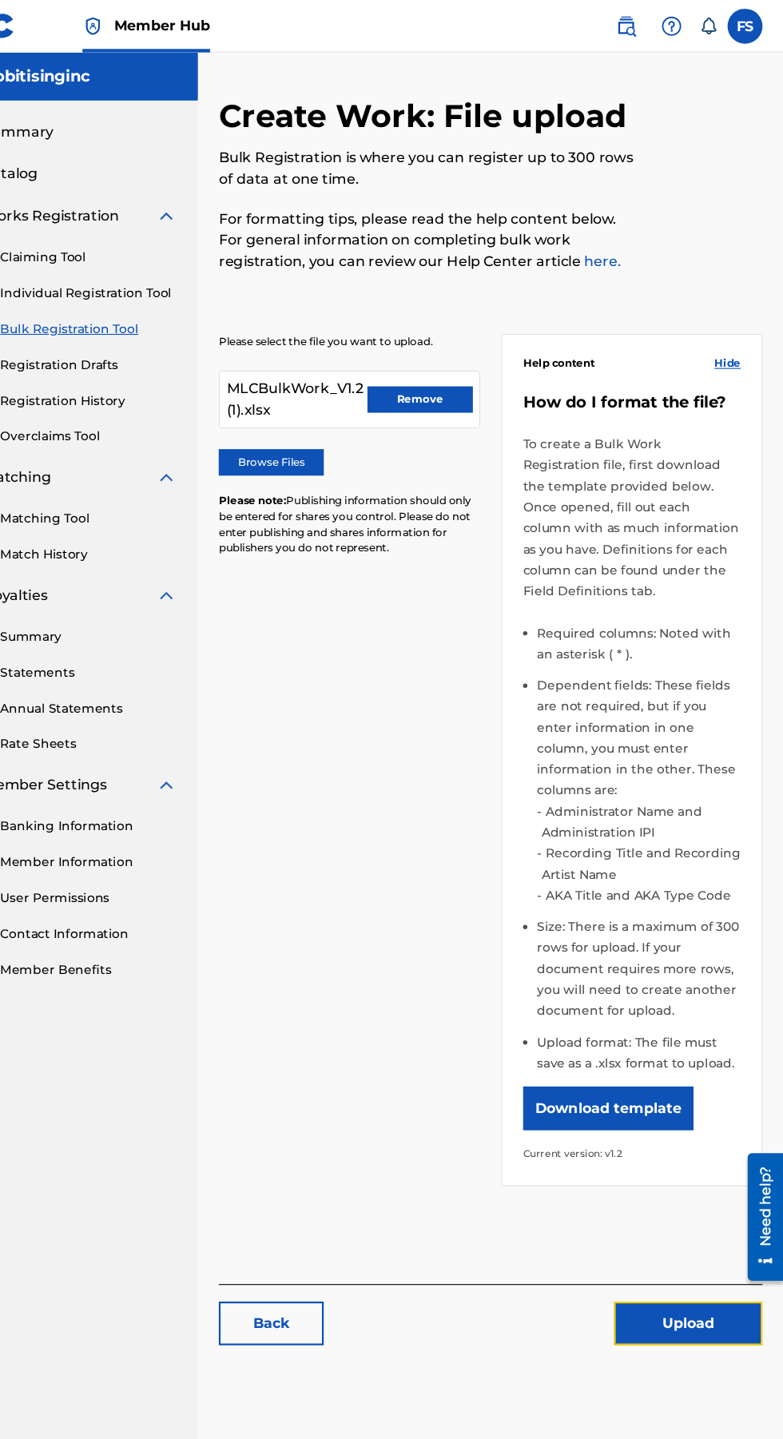
click at [673, 1190] on button "Upload" at bounding box center [696, 1210] width 136 height 40
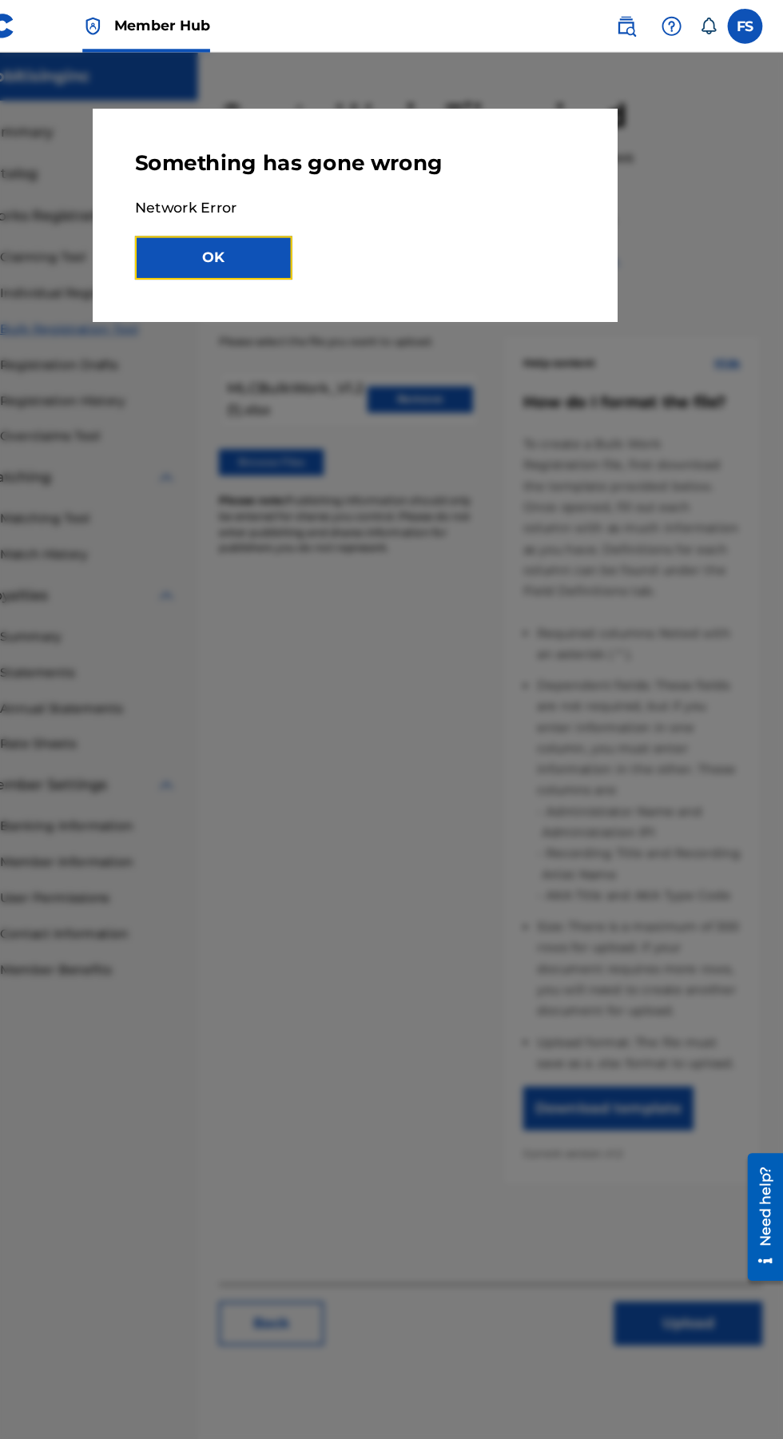
click at [334, 240] on button "OK" at bounding box center [262, 236] width 144 height 40
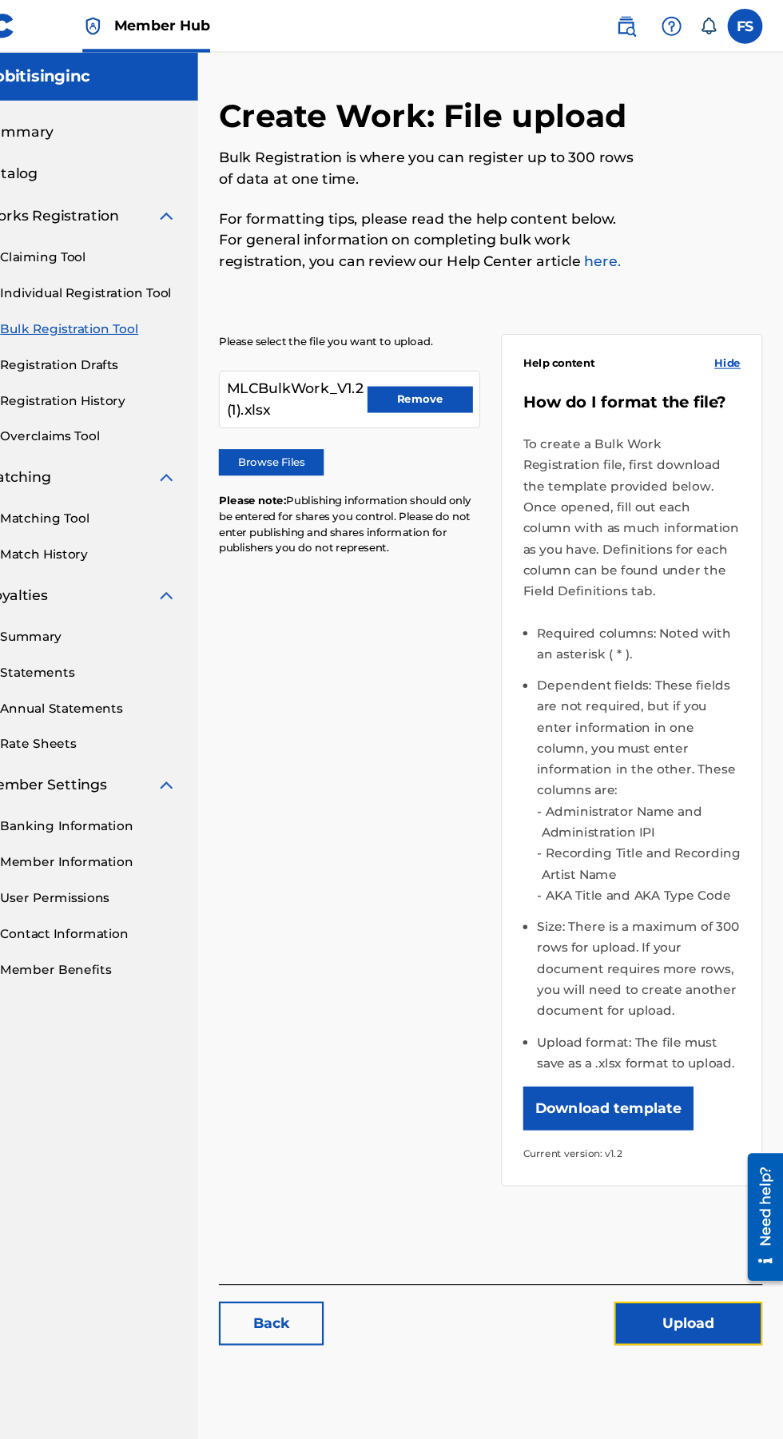
click at [681, 1190] on button "Upload" at bounding box center [696, 1210] width 136 height 40
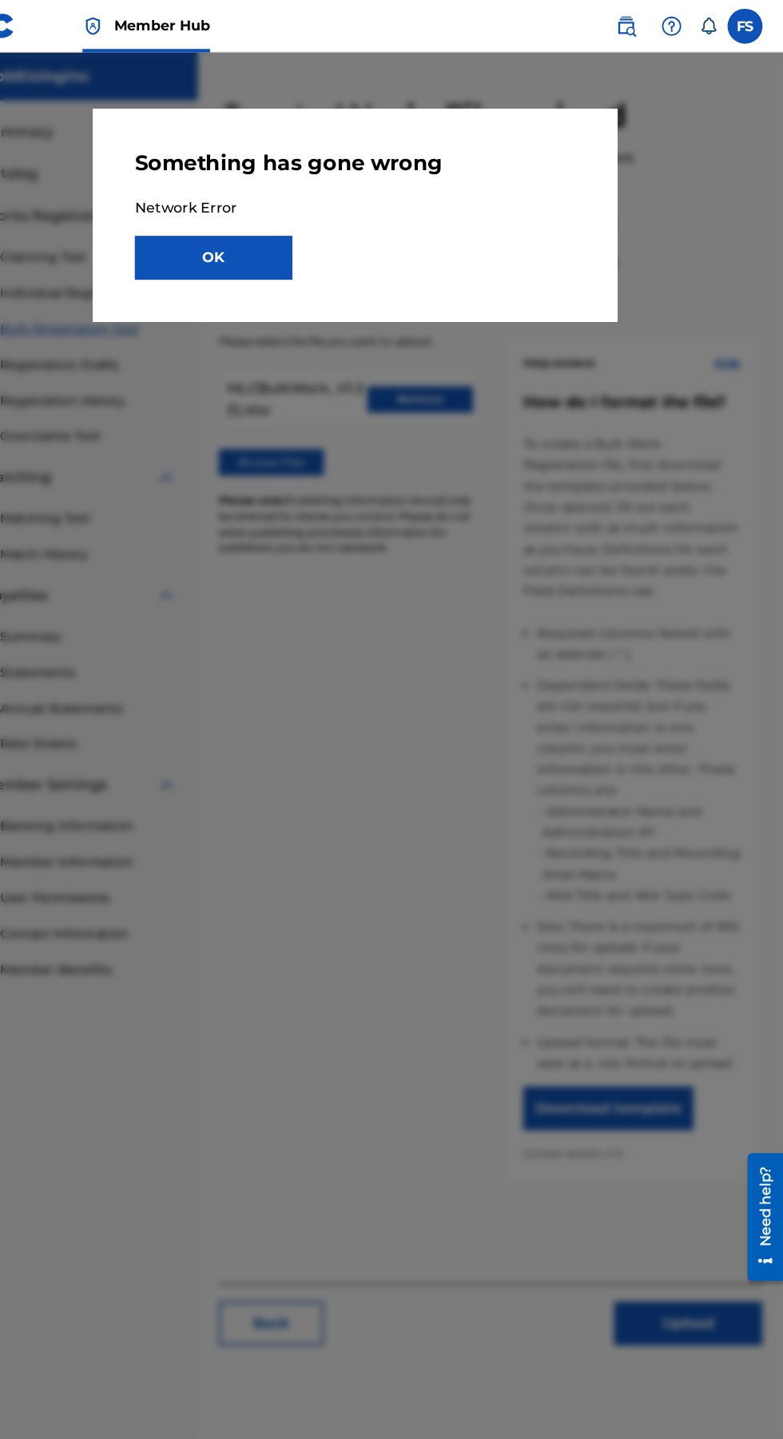
click at [508, 1142] on div at bounding box center [391, 767] width 783 height 1439
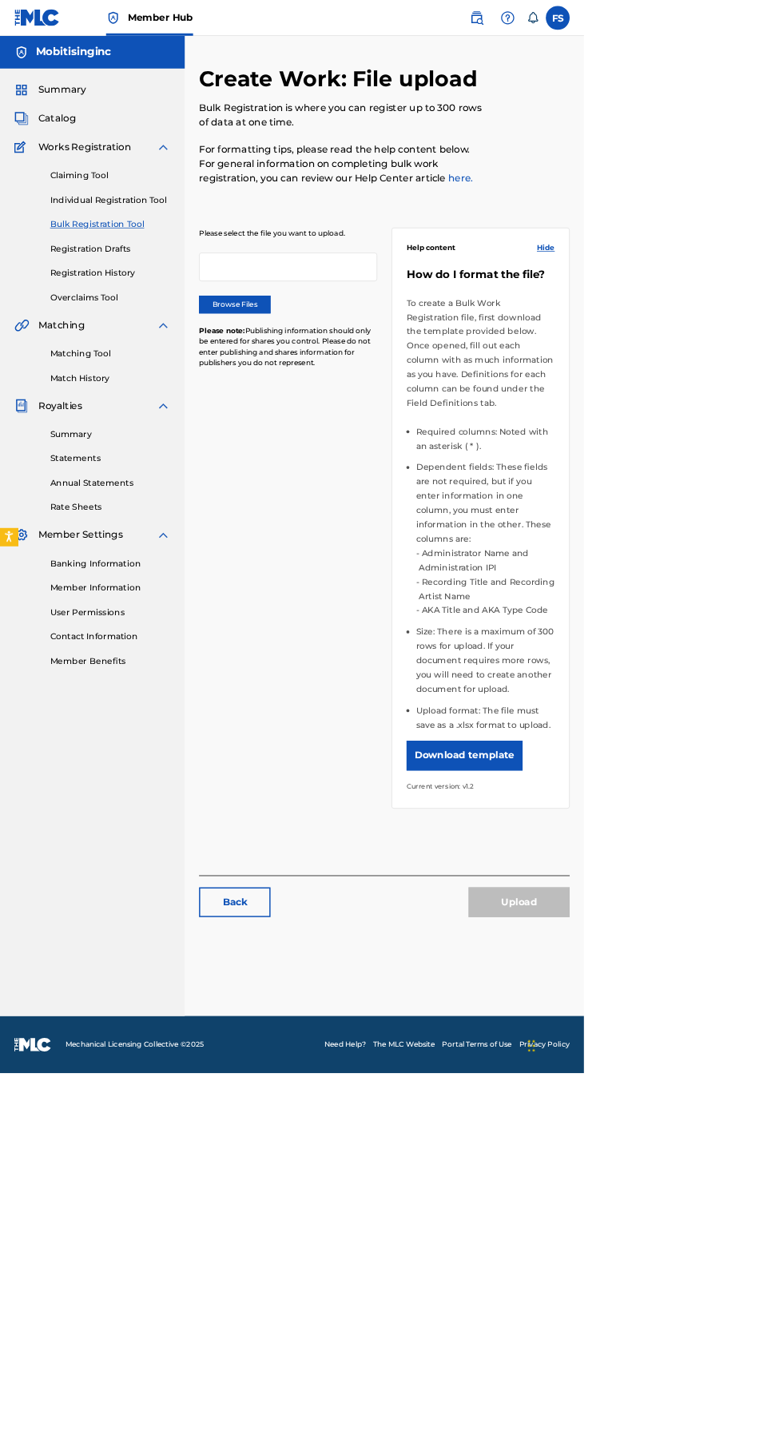
click at [325, 414] on label "Browse Files" at bounding box center [315, 408] width 96 height 24
click at [0, 0] on input "Browse Files" at bounding box center [0, 0] width 0 height 0
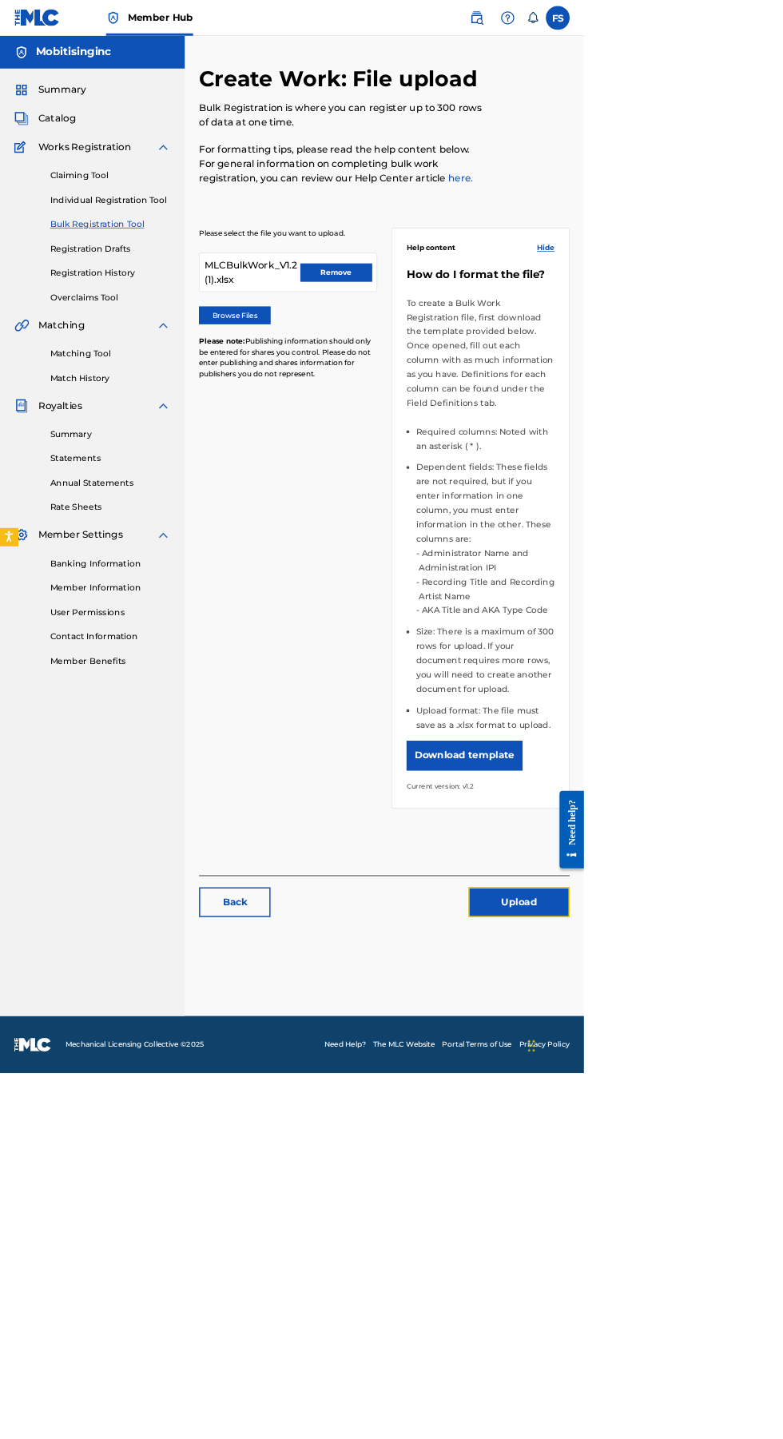
click at [706, 1190] on button "Upload" at bounding box center [696, 1210] width 136 height 40
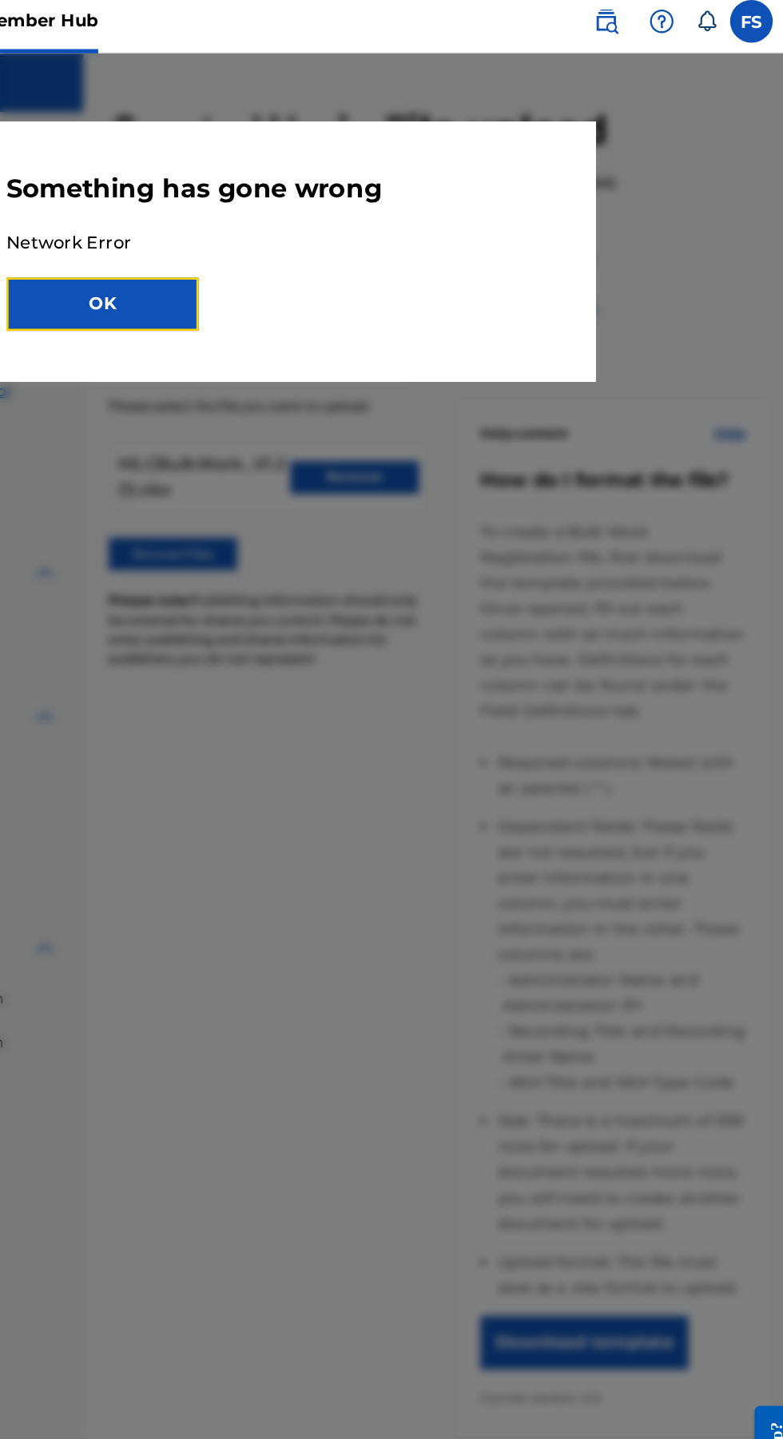
click at [334, 221] on button "OK" at bounding box center [262, 236] width 144 height 40
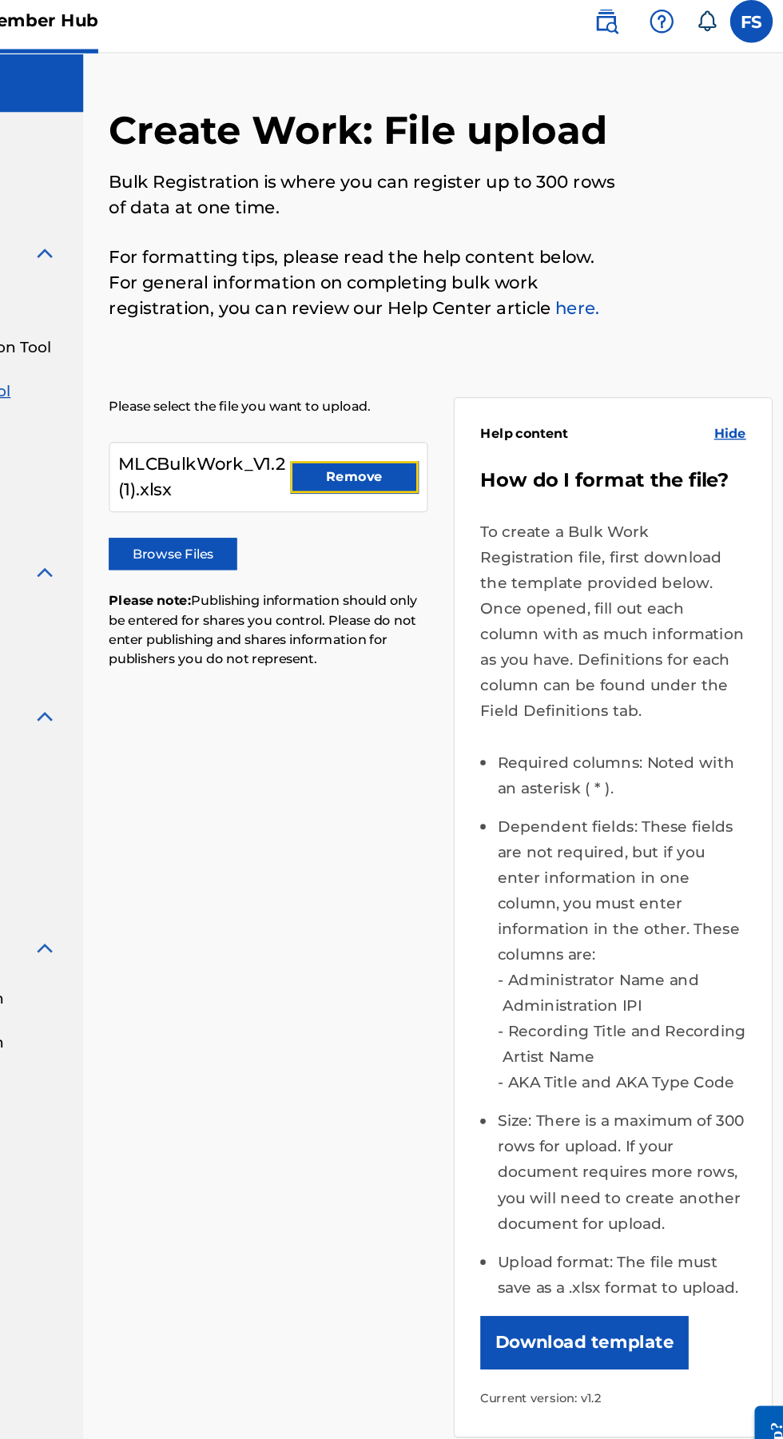
click at [457, 365] on button "Remove" at bounding box center [451, 365] width 96 height 24
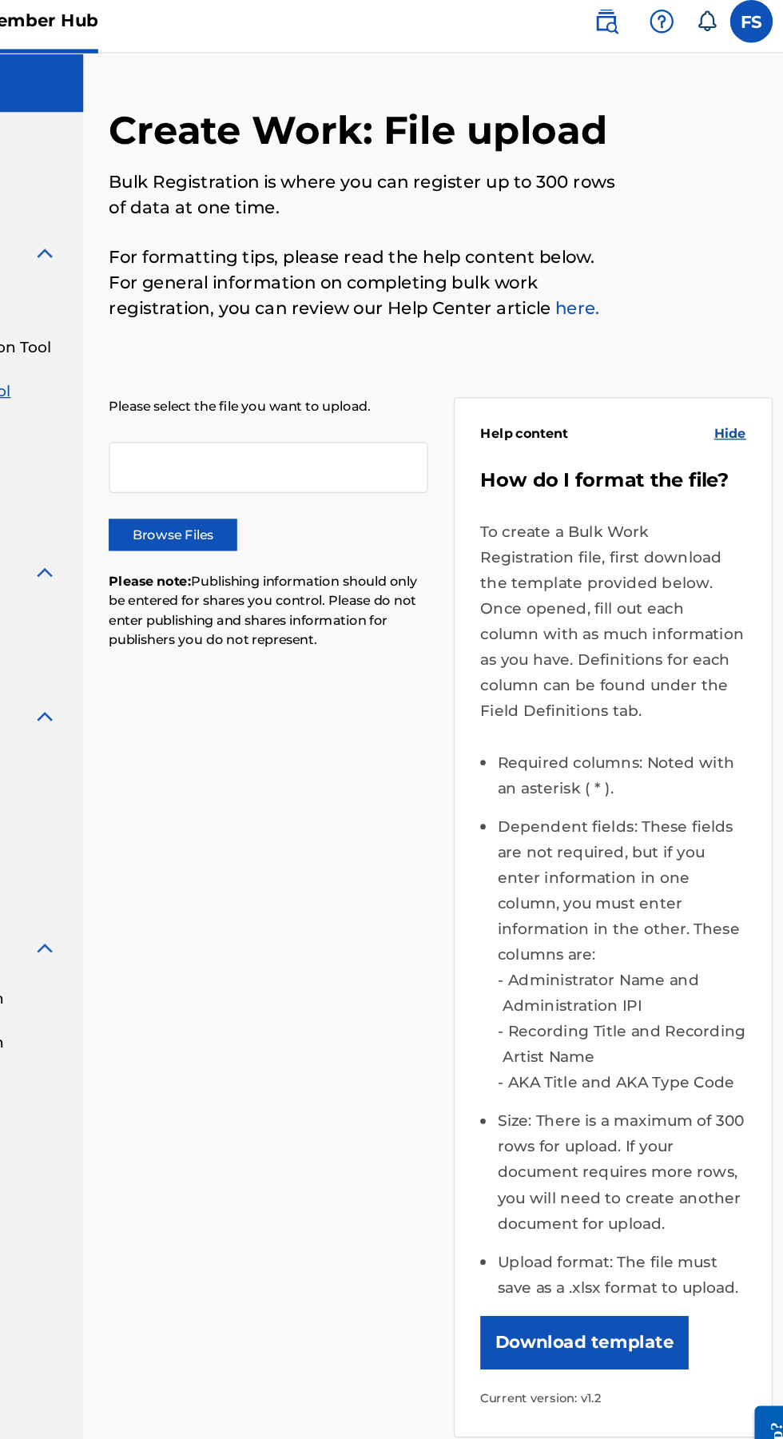
click at [373, 379] on div "Please select the file you want to upload. Browse Files Please note: Publishing…" at bounding box center [386, 409] width 239 height 208
click at [342, 407] on label "Browse Files" at bounding box center [315, 408] width 96 height 24
click at [0, 0] on input "Browse Files" at bounding box center [0, 0] width 0 height 0
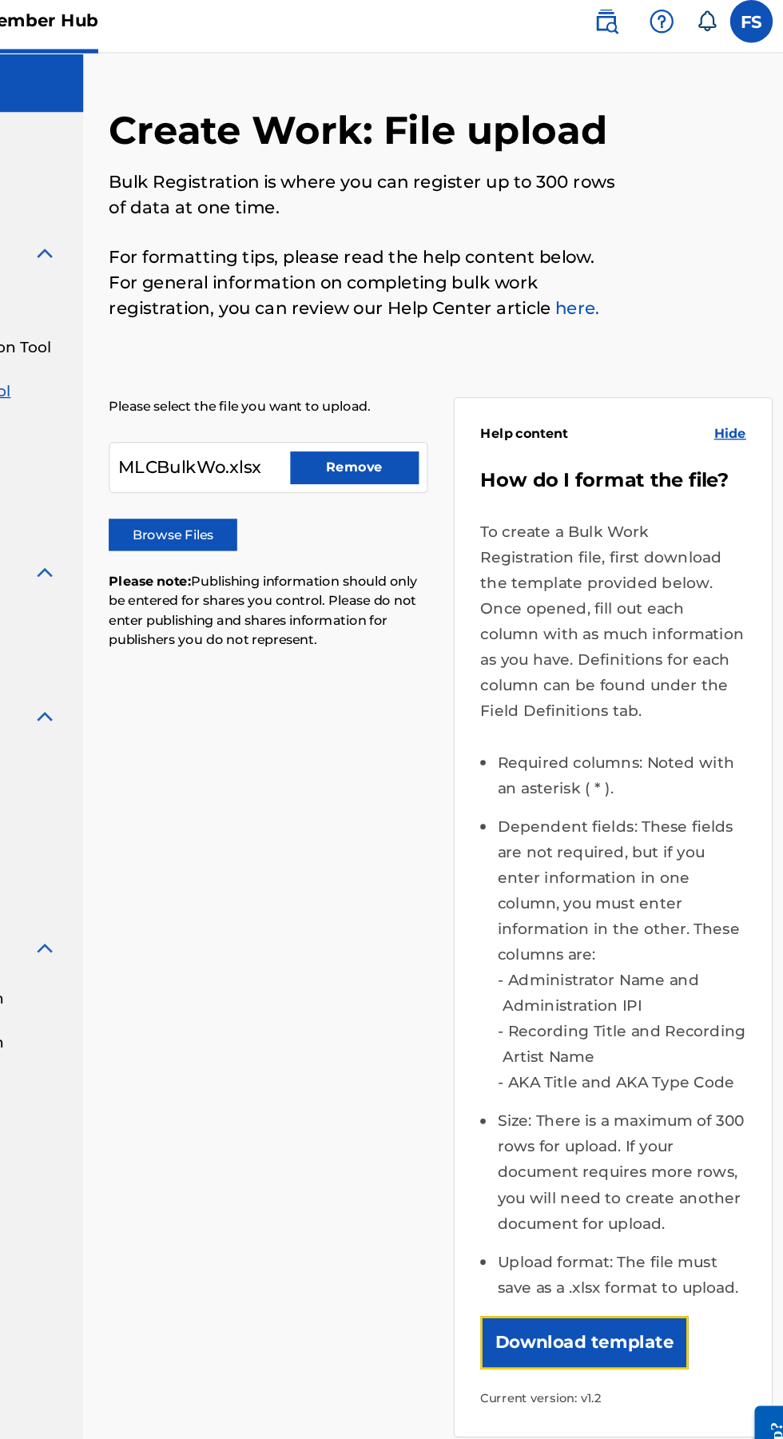
click at [626, 993] on button "Download template" at bounding box center [623, 1013] width 156 height 40
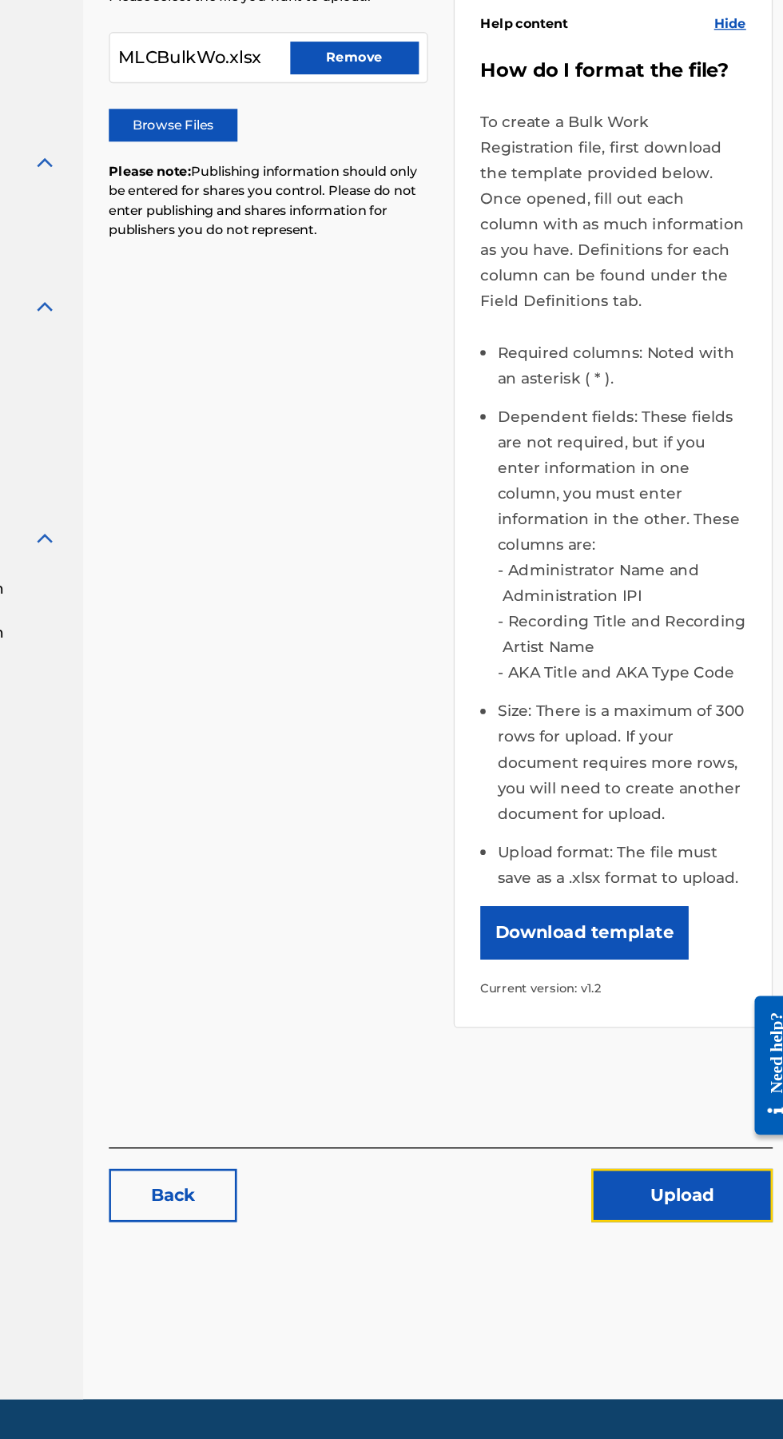
click at [685, 1190] on button "Upload" at bounding box center [696, 1210] width 136 height 40
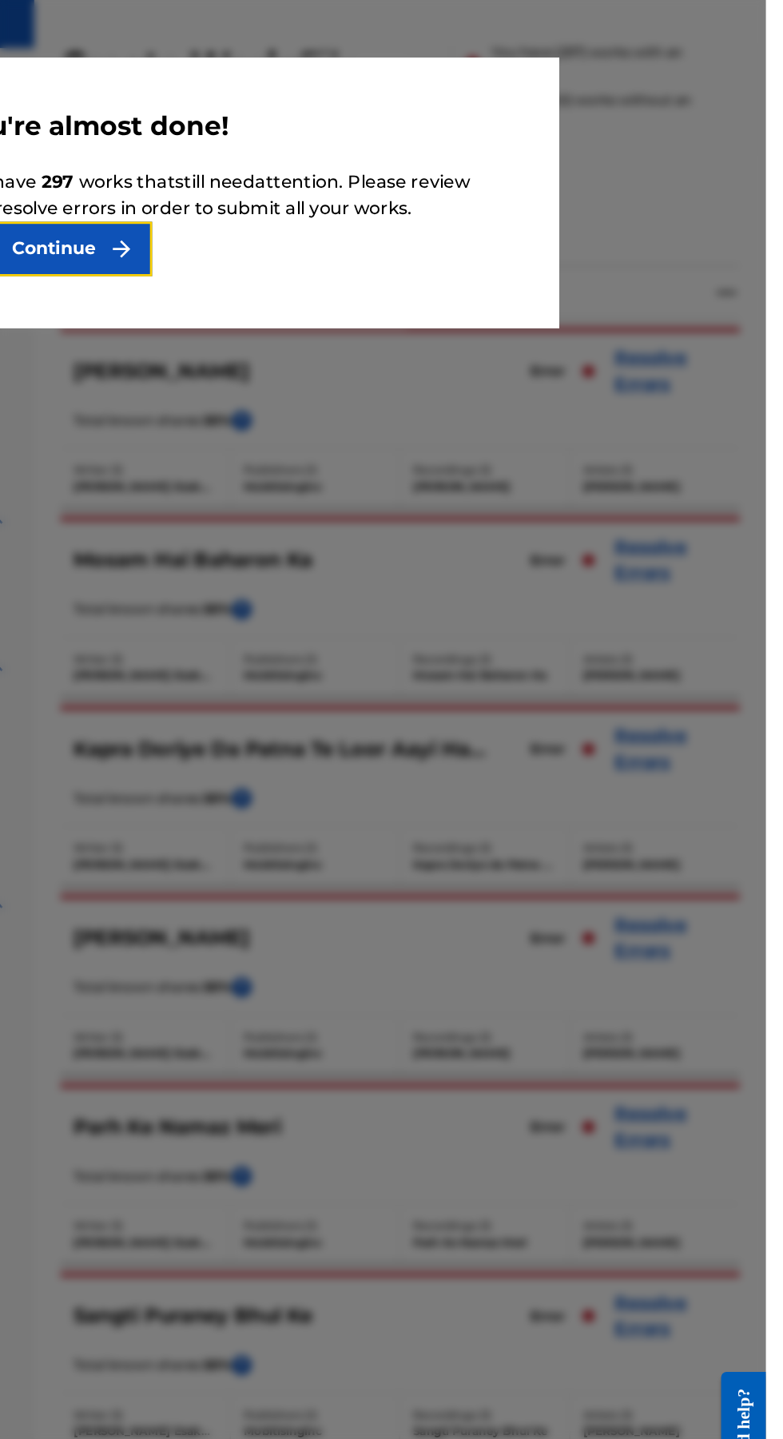
click at [334, 259] on button "Continue" at bounding box center [262, 239] width 144 height 40
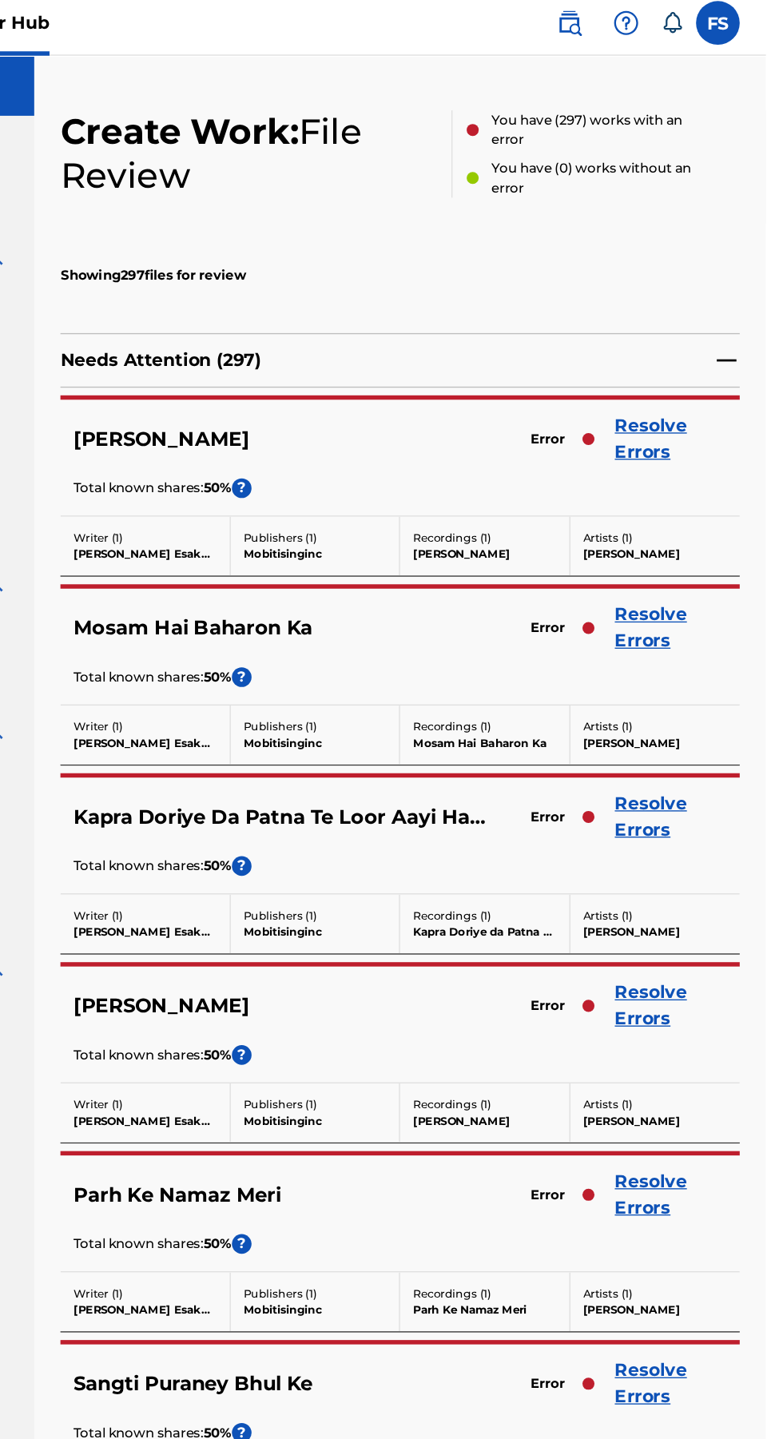
click at [711, 318] on link "Resolve Errors" at bounding box center [713, 328] width 81 height 38
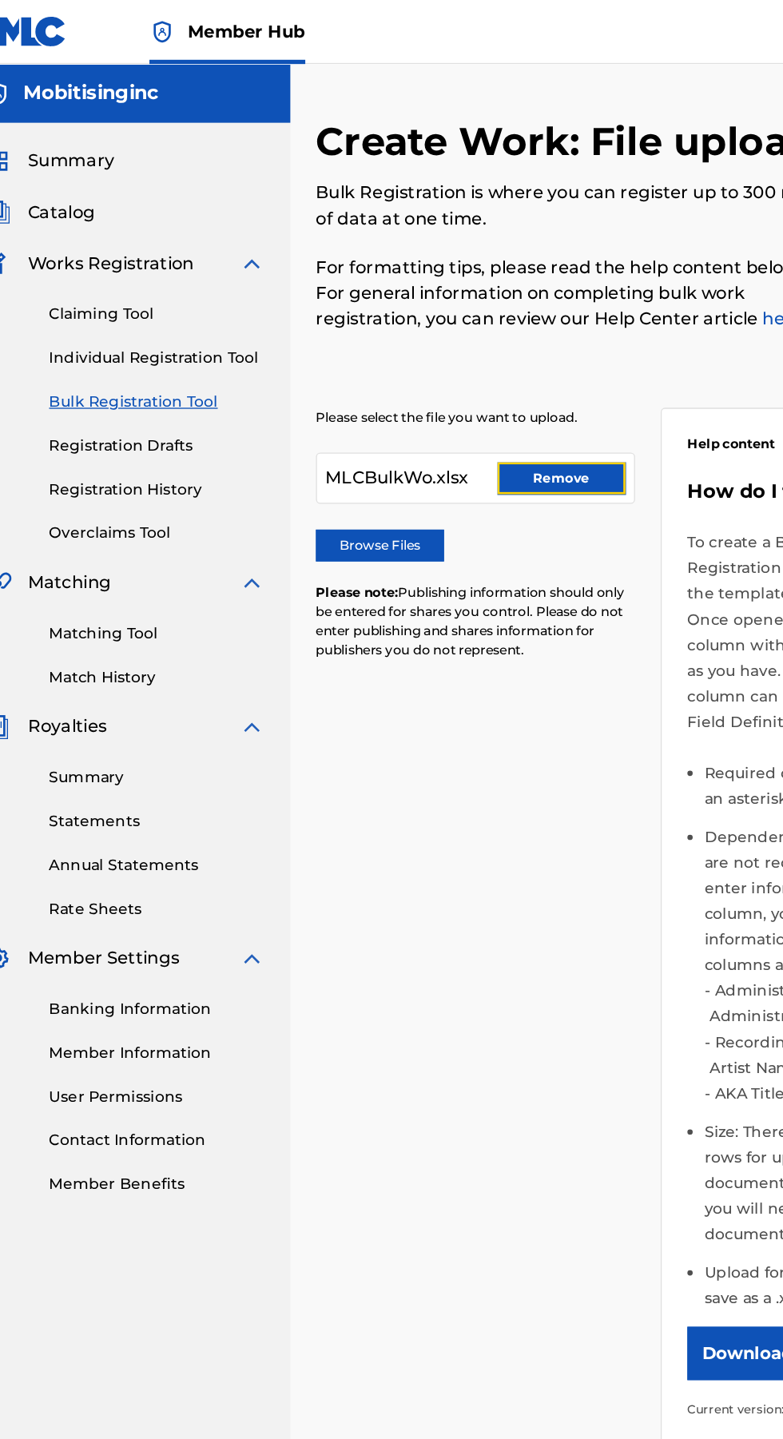
click at [467, 356] on button "Remove" at bounding box center [451, 358] width 96 height 24
click at [328, 407] on label "Browse Files" at bounding box center [315, 408] width 96 height 24
click at [0, 0] on input "Browse Files" at bounding box center [0, 0] width 0 height 0
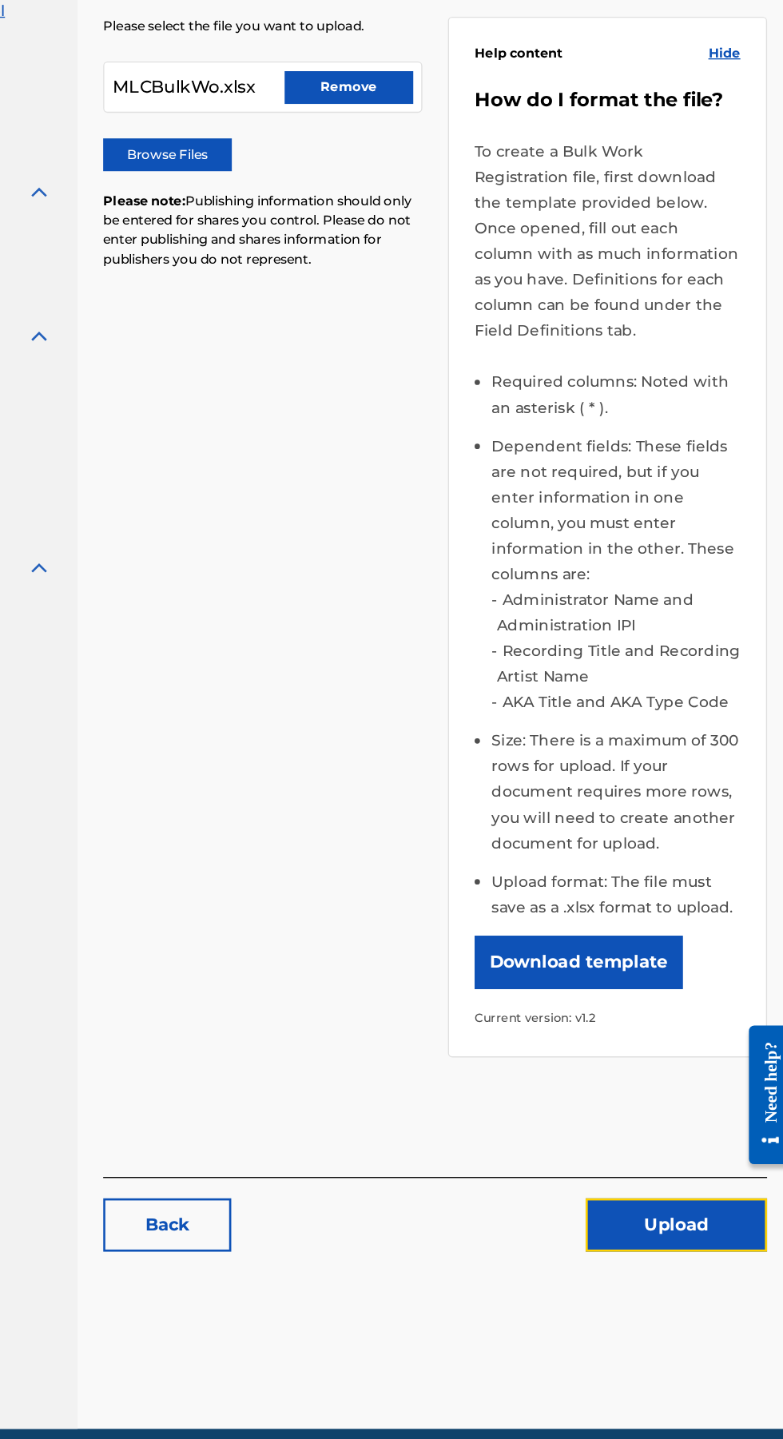
click at [677, 1190] on button "Upload" at bounding box center [696, 1210] width 136 height 40
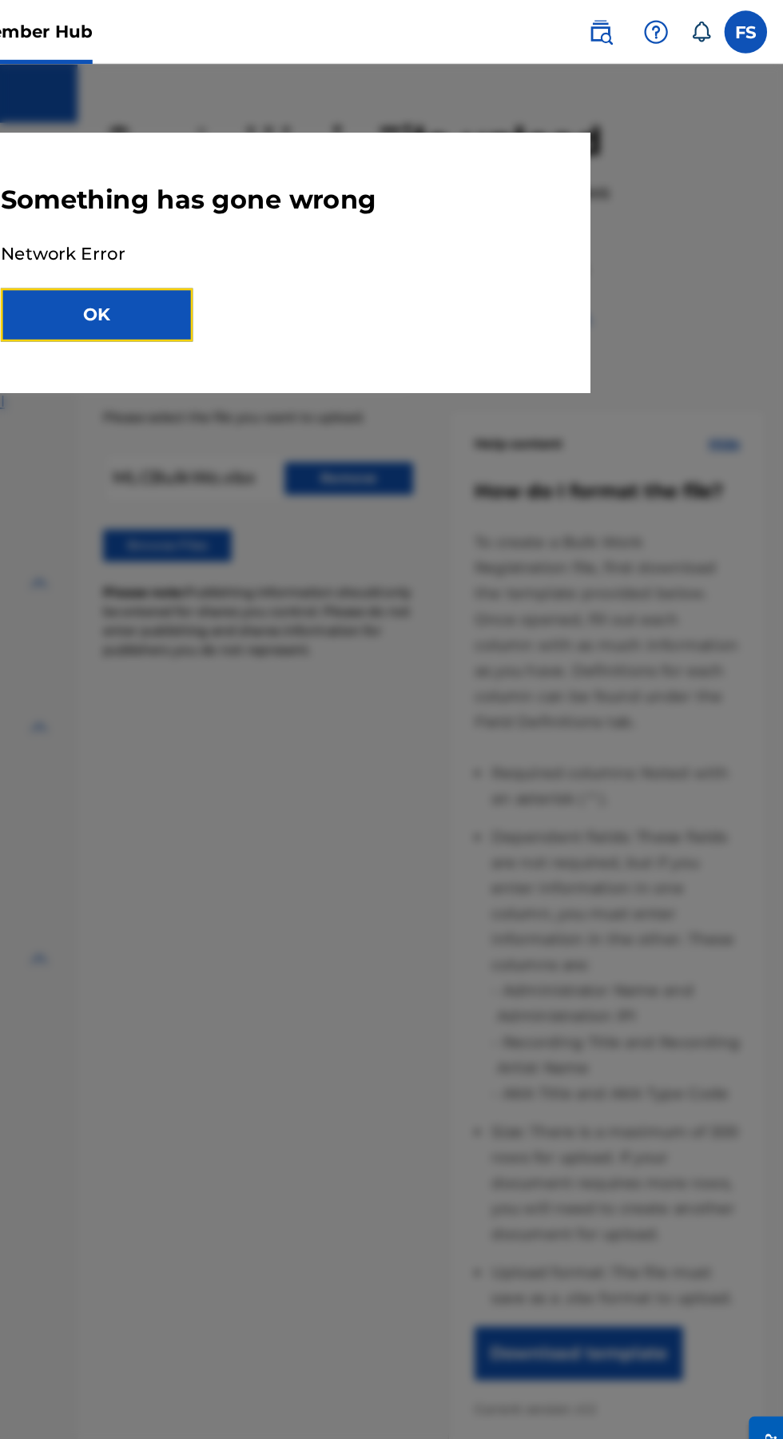
click at [334, 226] on button "OK" at bounding box center [262, 236] width 144 height 40
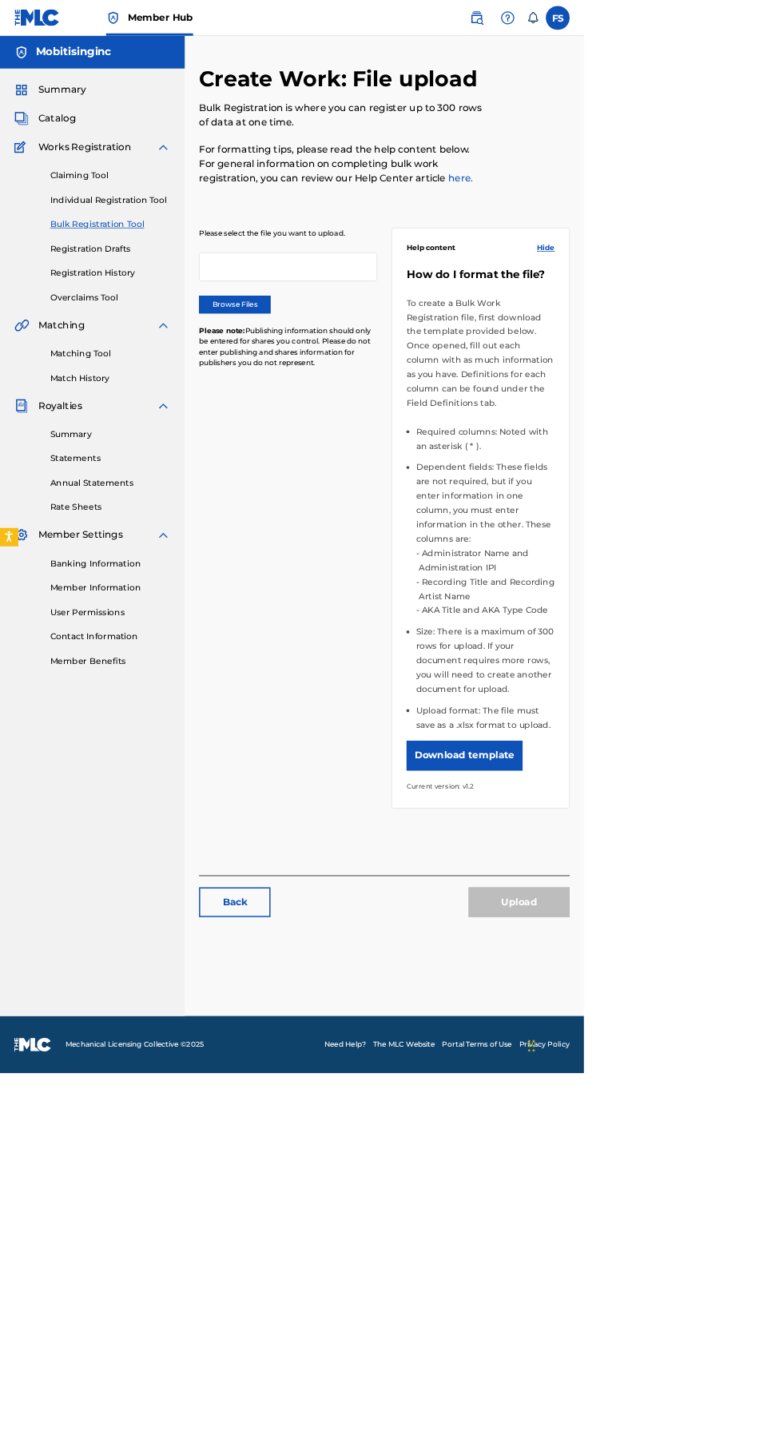
click at [336, 414] on label "Browse Files" at bounding box center [315, 408] width 96 height 24
click at [0, 0] on input "Browse Files" at bounding box center [0, 0] width 0 height 0
click at [723, 1190] on button "Upload" at bounding box center [696, 1210] width 136 height 40
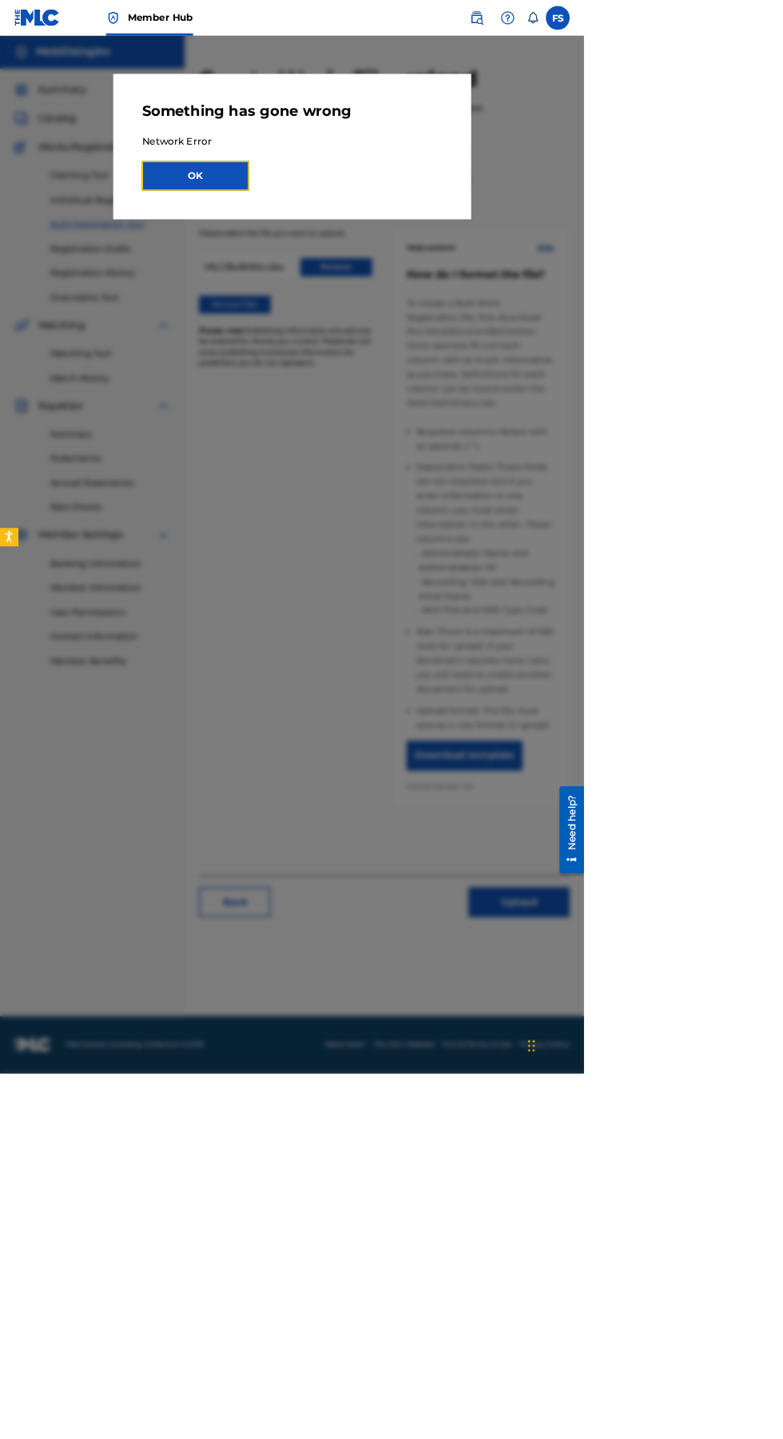
click at [334, 236] on button "OK" at bounding box center [262, 236] width 144 height 40
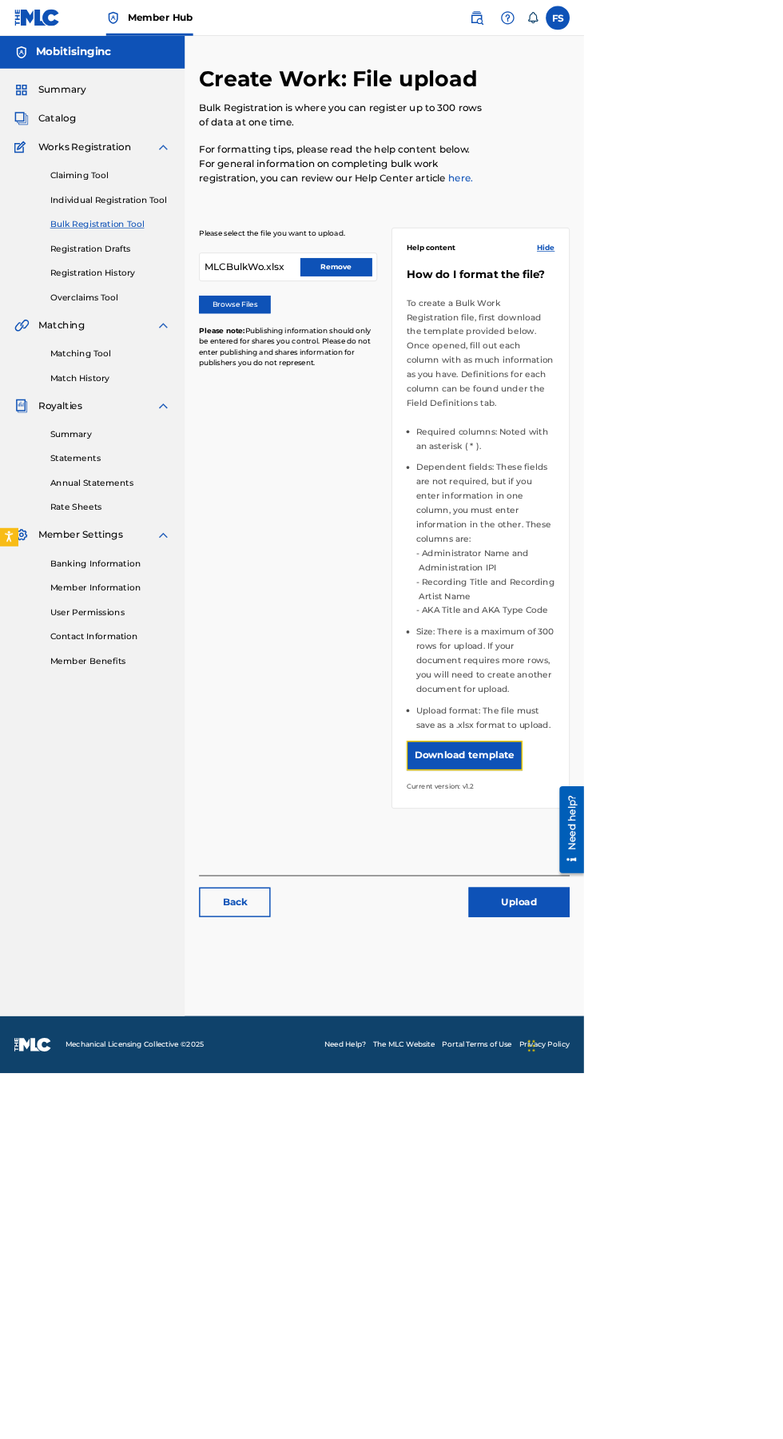
click at [658, 999] on button "Download template" at bounding box center [623, 1013] width 156 height 40
click at [742, 1190] on button "Upload" at bounding box center [696, 1210] width 136 height 40
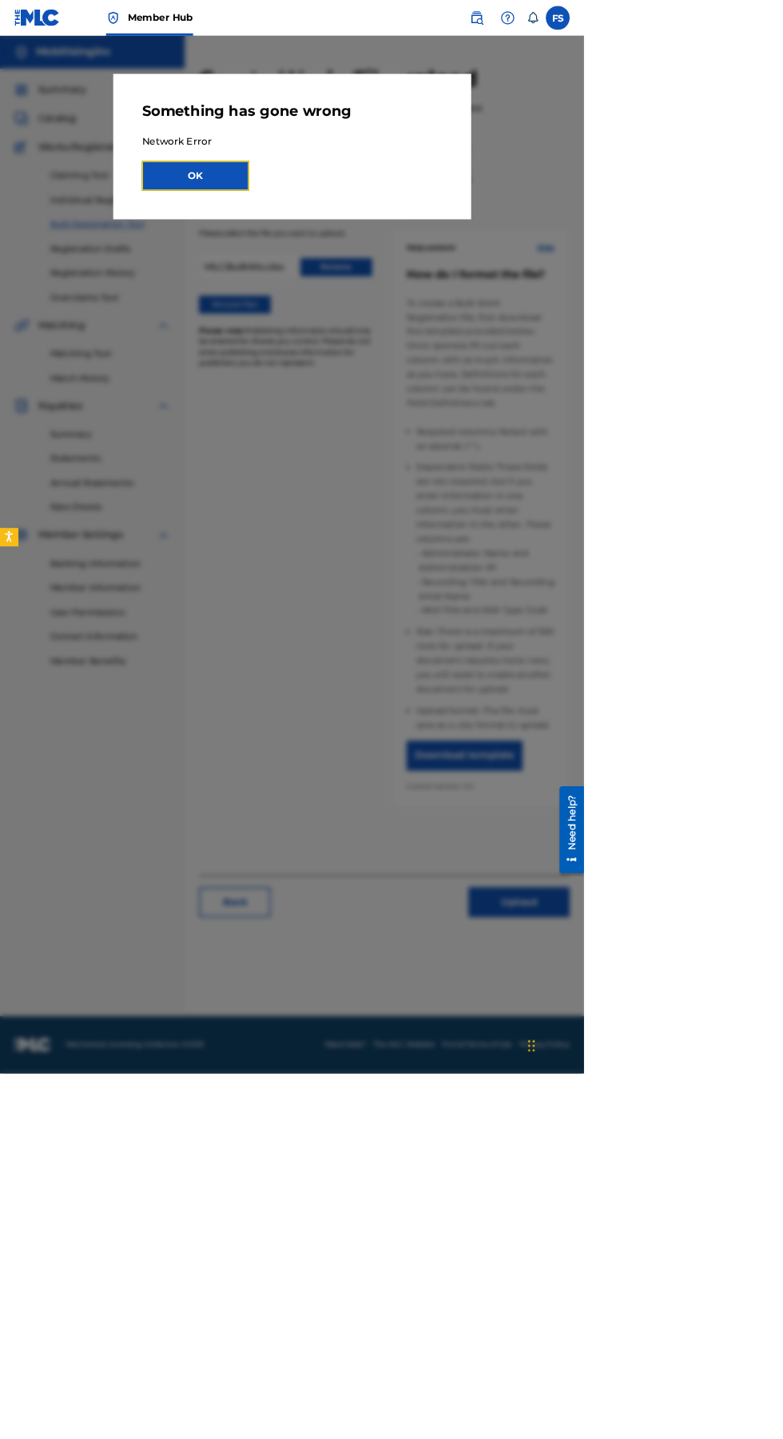
click at [334, 235] on button "OK" at bounding box center [262, 236] width 144 height 40
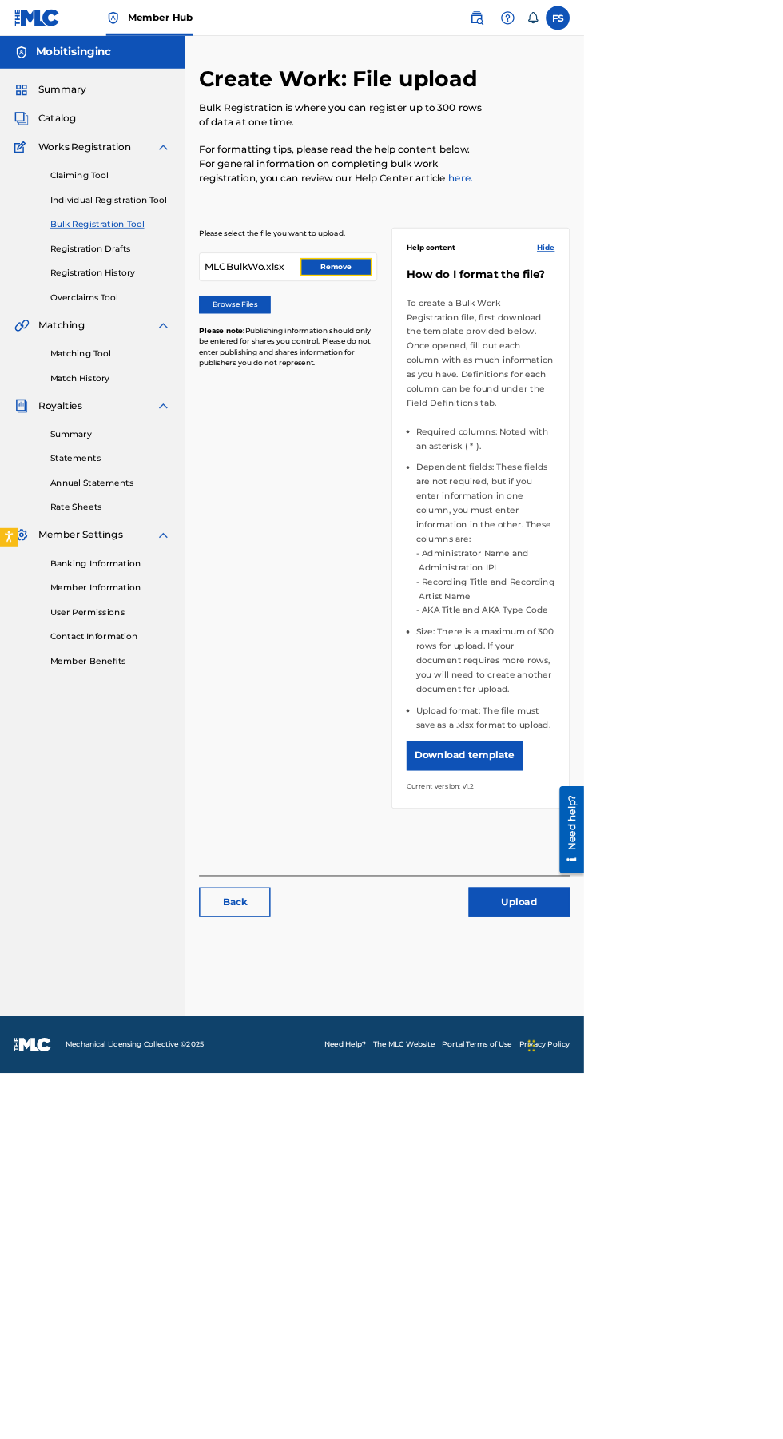
click at [455, 365] on button "Remove" at bounding box center [451, 358] width 96 height 24
click at [323, 403] on label "Browse Files" at bounding box center [315, 408] width 96 height 24
click at [0, 0] on input "Browse Files" at bounding box center [0, 0] width 0 height 0
click at [332, 411] on label "Browse Files" at bounding box center [315, 408] width 96 height 24
click at [0, 0] on input "Browse Files" at bounding box center [0, 0] width 0 height 0
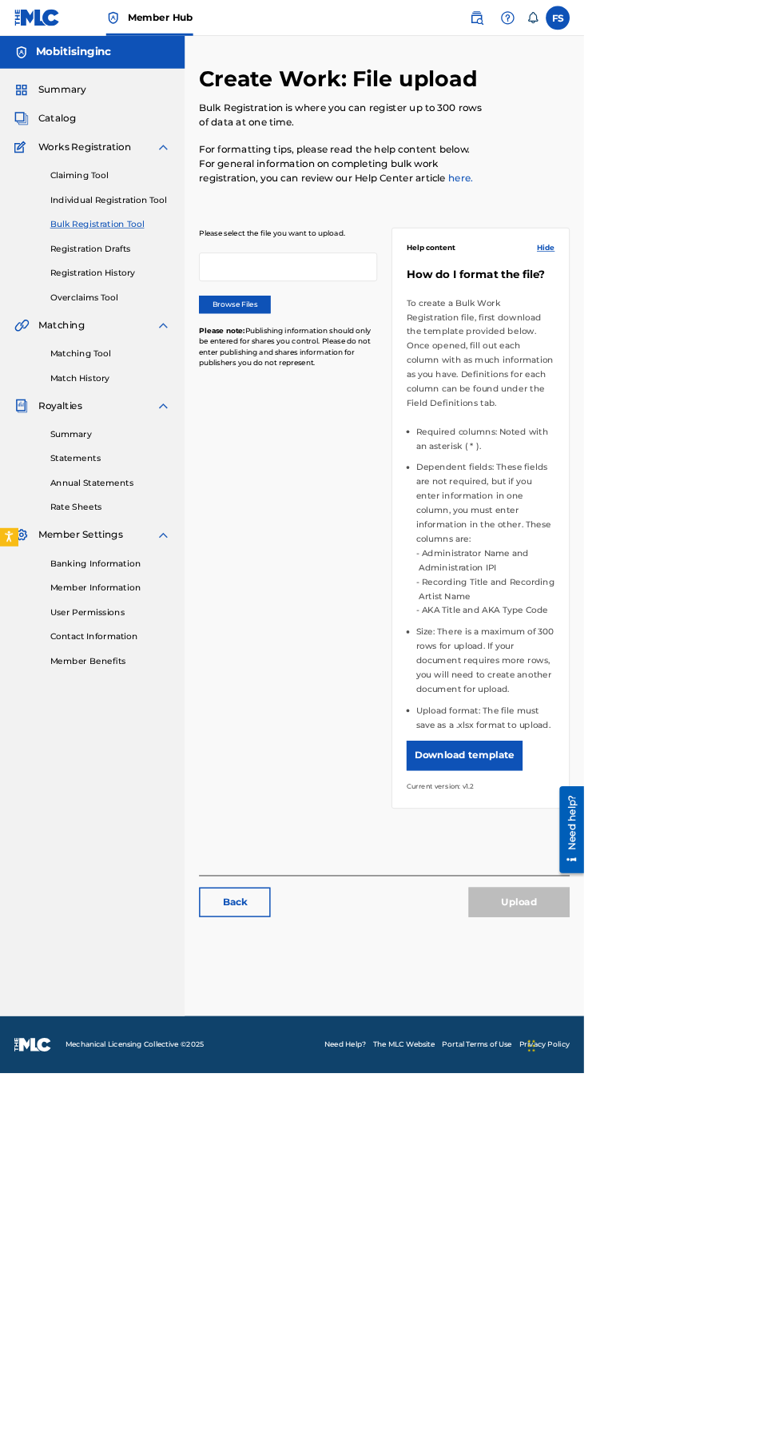
click at [316, 403] on label "Browse Files" at bounding box center [315, 408] width 96 height 24
click at [0, 0] on input "Browse Files" at bounding box center [0, 0] width 0 height 0
click at [741, 1198] on button "Upload" at bounding box center [696, 1210] width 136 height 40
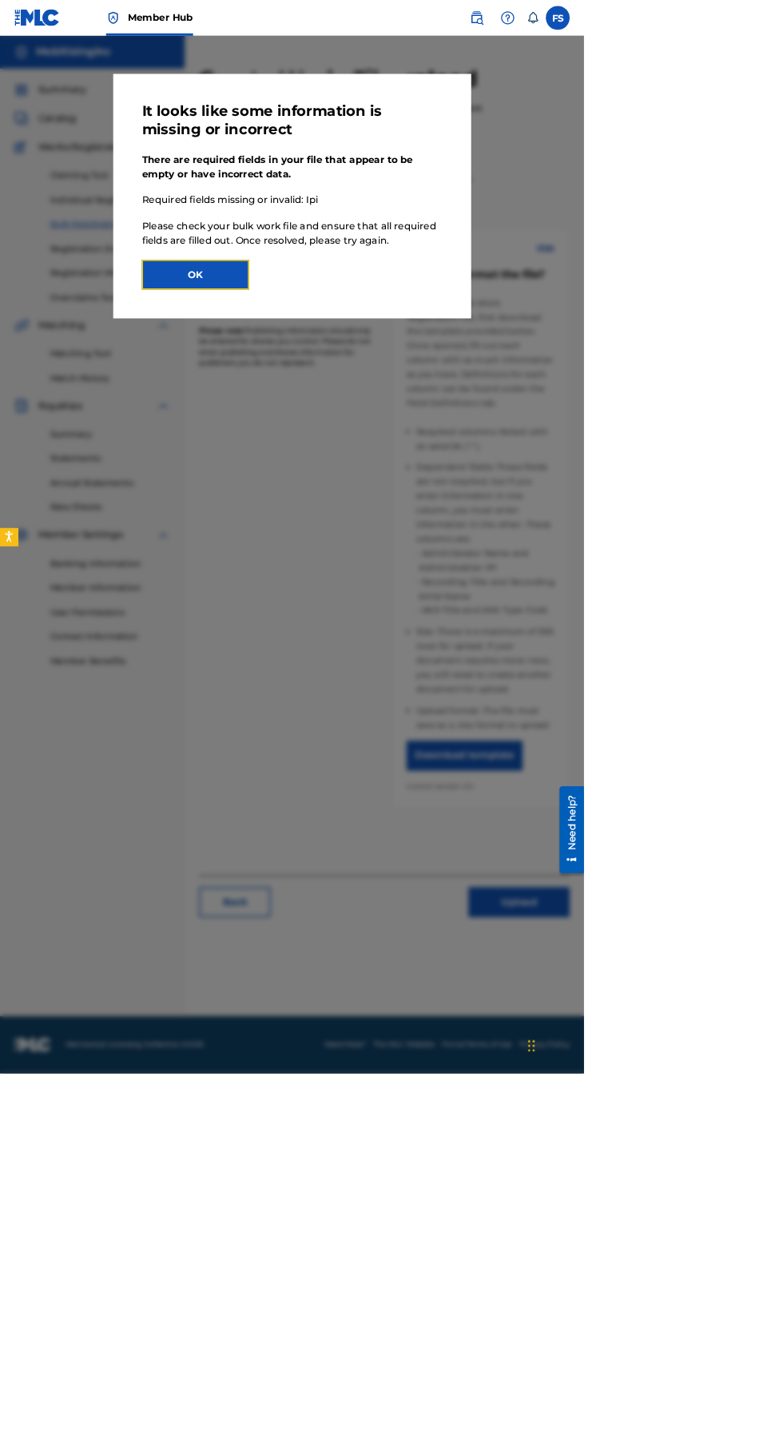
click at [334, 388] on button "OK" at bounding box center [262, 368] width 144 height 40
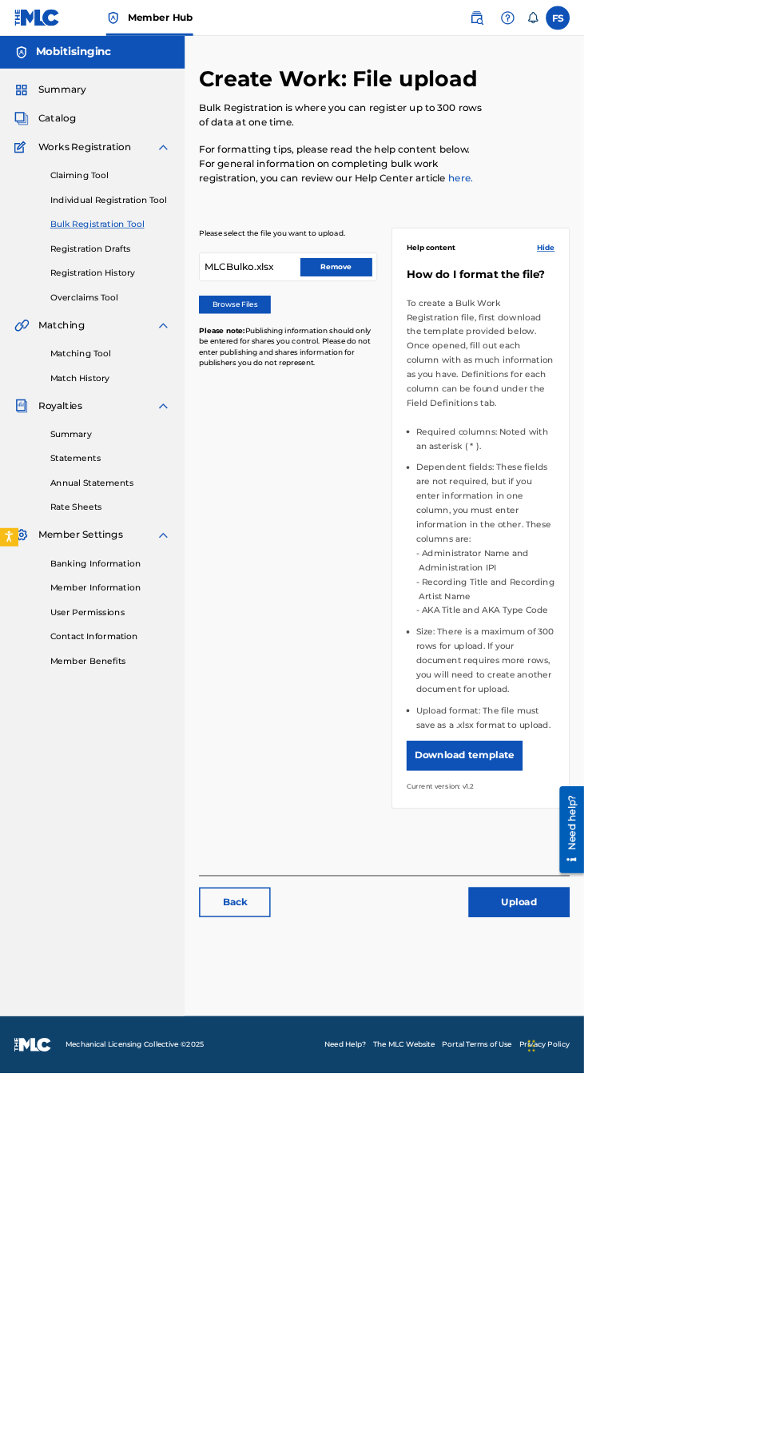
click at [717, 1141] on div "Please select the file you want to upload. MLCBulko.xlsx Remove Browse Files Pl…" at bounding box center [515, 720] width 497 height 907
click at [725, 1205] on button "Upload" at bounding box center [696, 1210] width 136 height 40
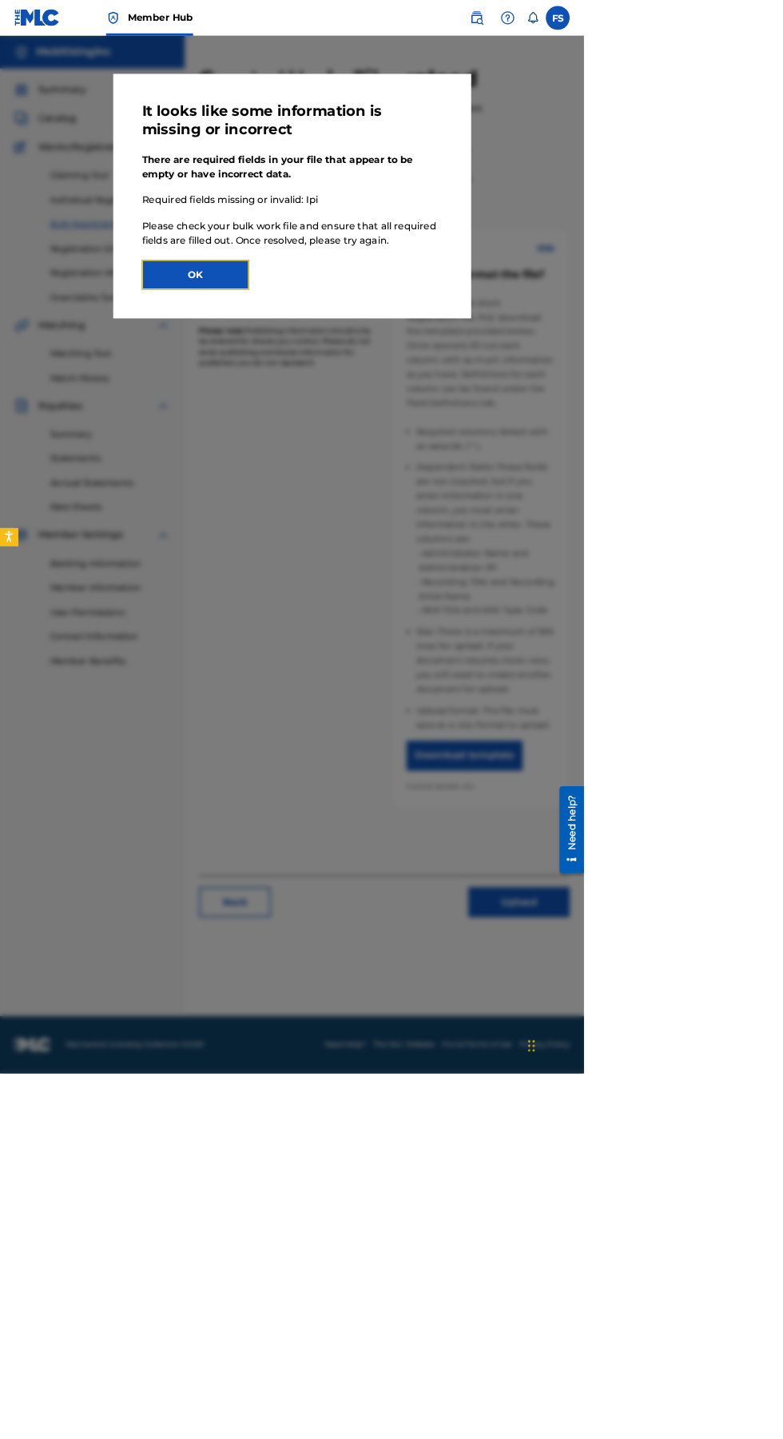
click at [334, 388] on button "OK" at bounding box center [262, 368] width 144 height 40
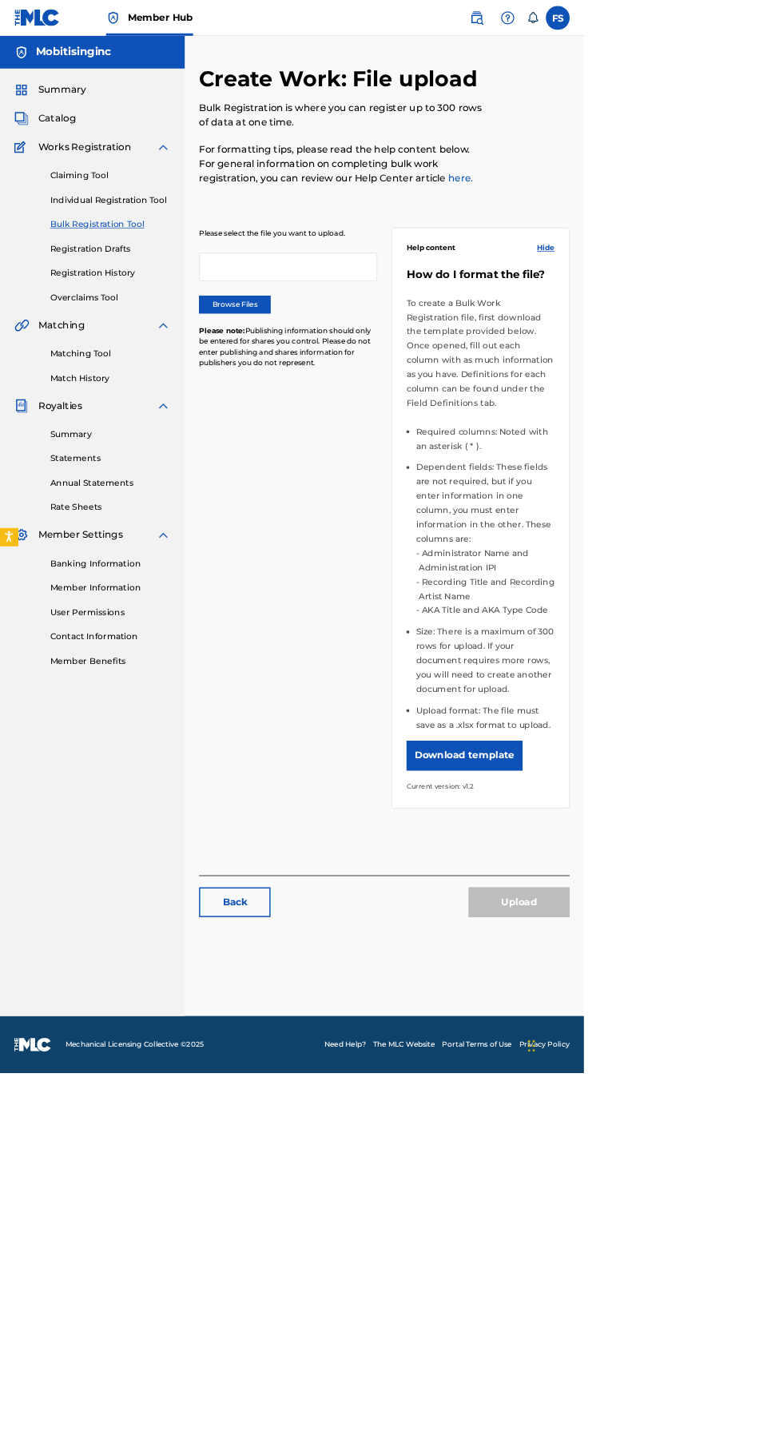
click at [305, 411] on label "Browse Files" at bounding box center [315, 408] width 96 height 24
click at [0, 0] on input "Browse Files" at bounding box center [0, 0] width 0 height 0
click at [727, 1190] on button "Upload" at bounding box center [696, 1210] width 136 height 40
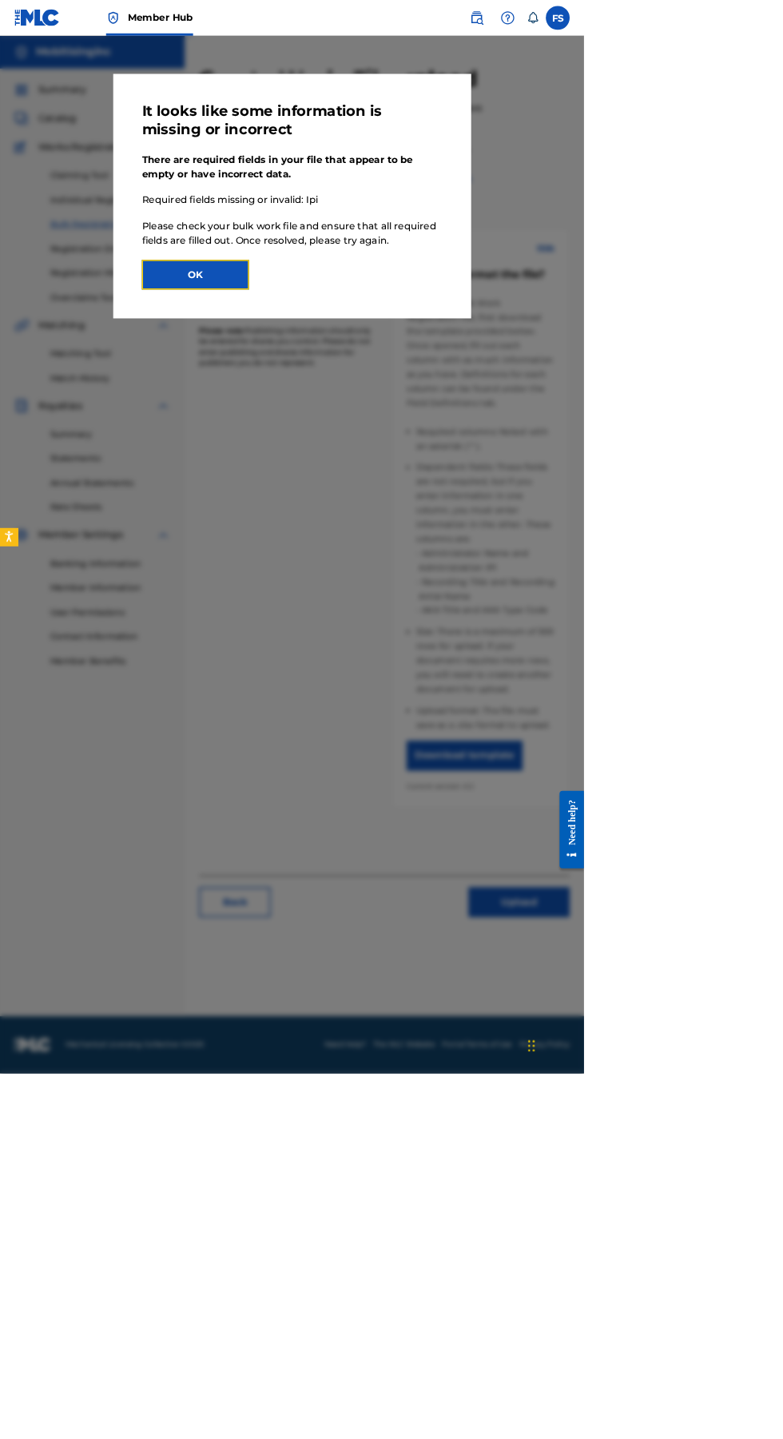
click at [334, 388] on button "OK" at bounding box center [262, 368] width 144 height 40
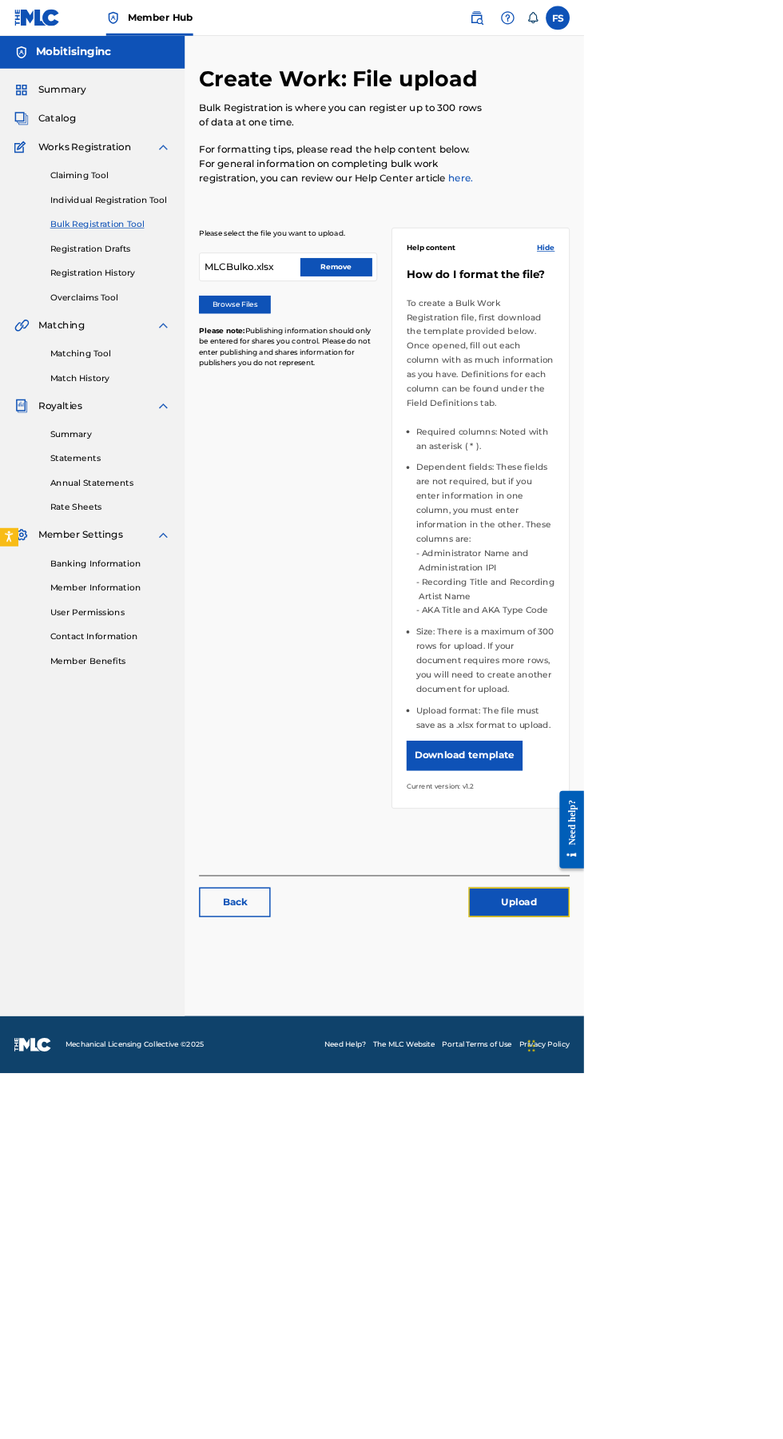
click at [694, 1190] on button "Upload" at bounding box center [696, 1210] width 136 height 40
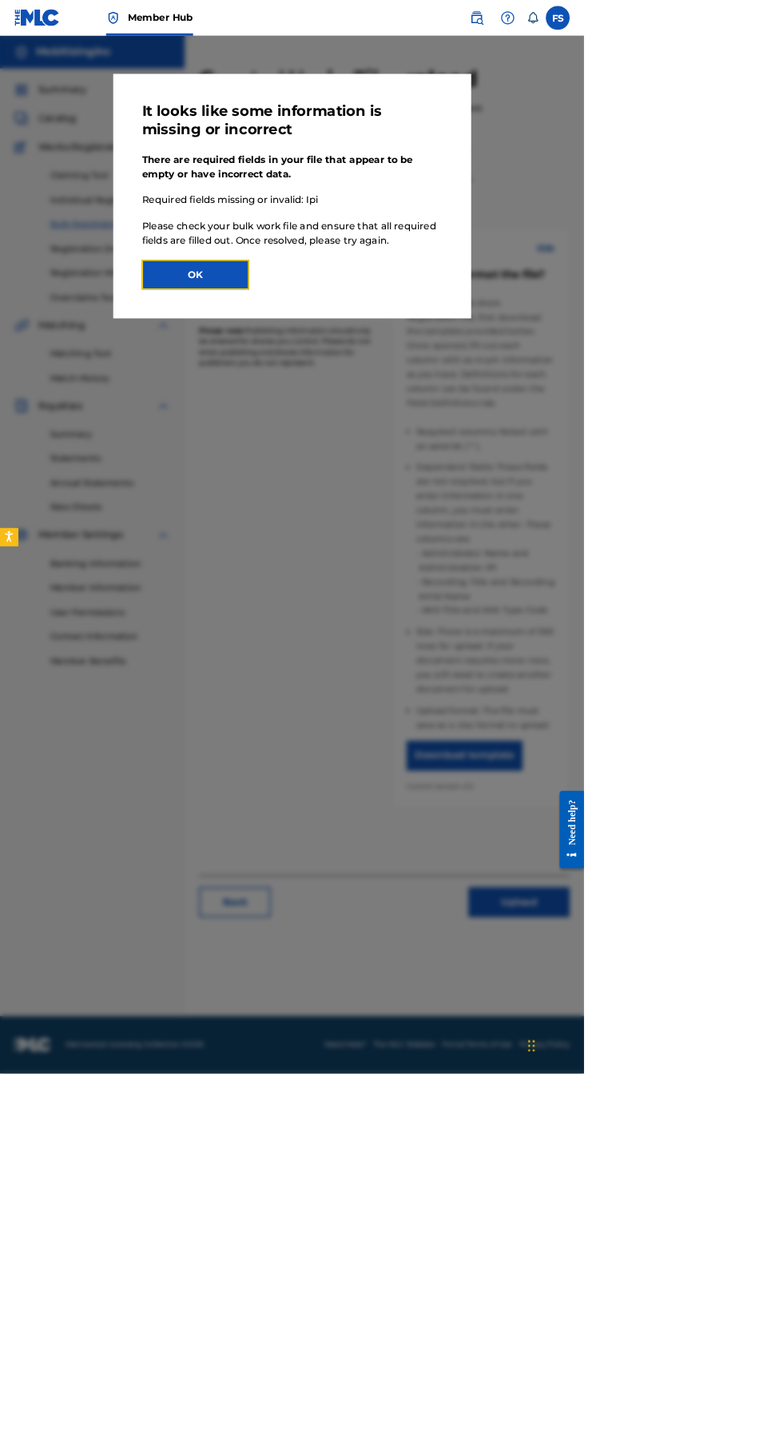
click at [334, 388] on button "OK" at bounding box center [262, 368] width 144 height 40
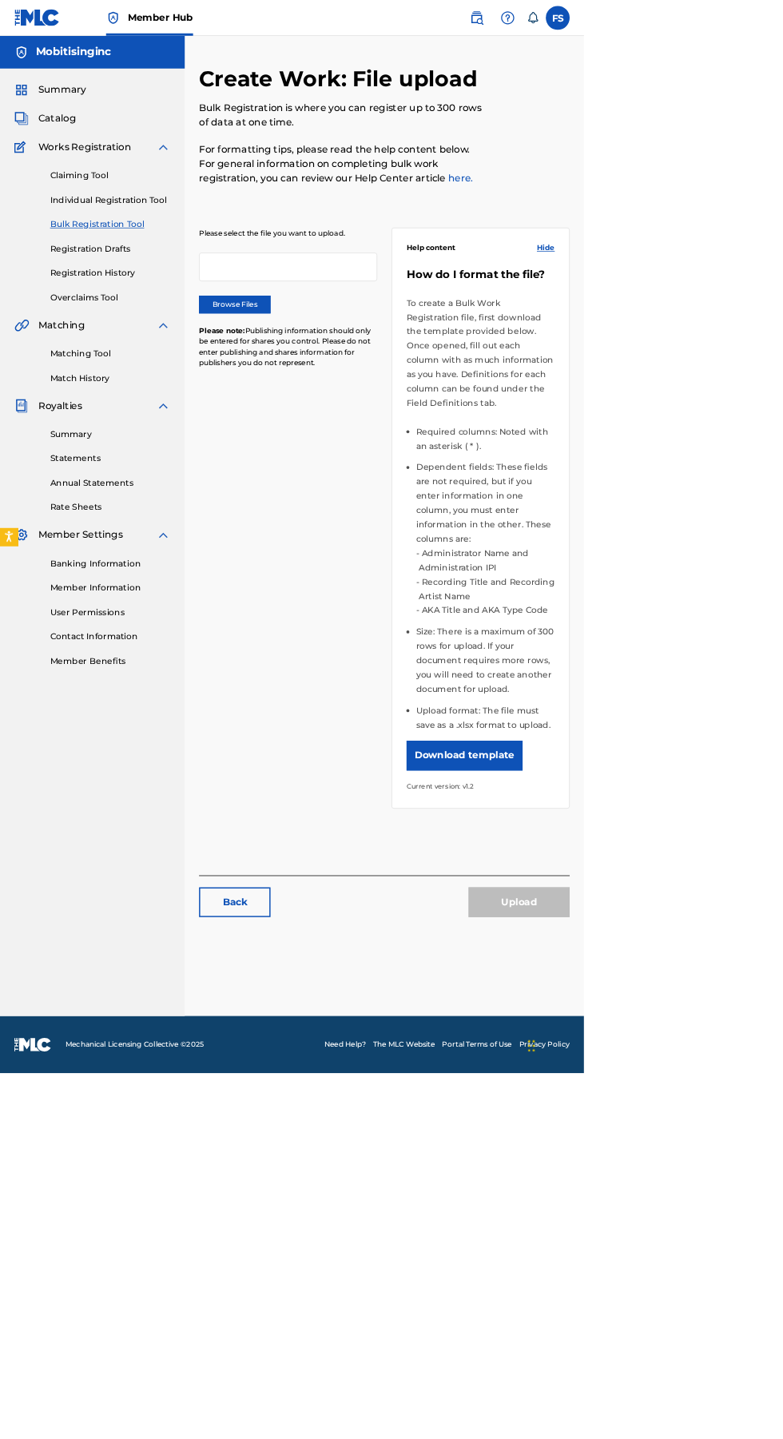
click at [328, 415] on label "Browse Files" at bounding box center [315, 408] width 96 height 24
click at [0, 0] on input "Browse Files" at bounding box center [0, 0] width 0 height 0
click at [709, 1190] on button "Upload" at bounding box center [696, 1210] width 136 height 40
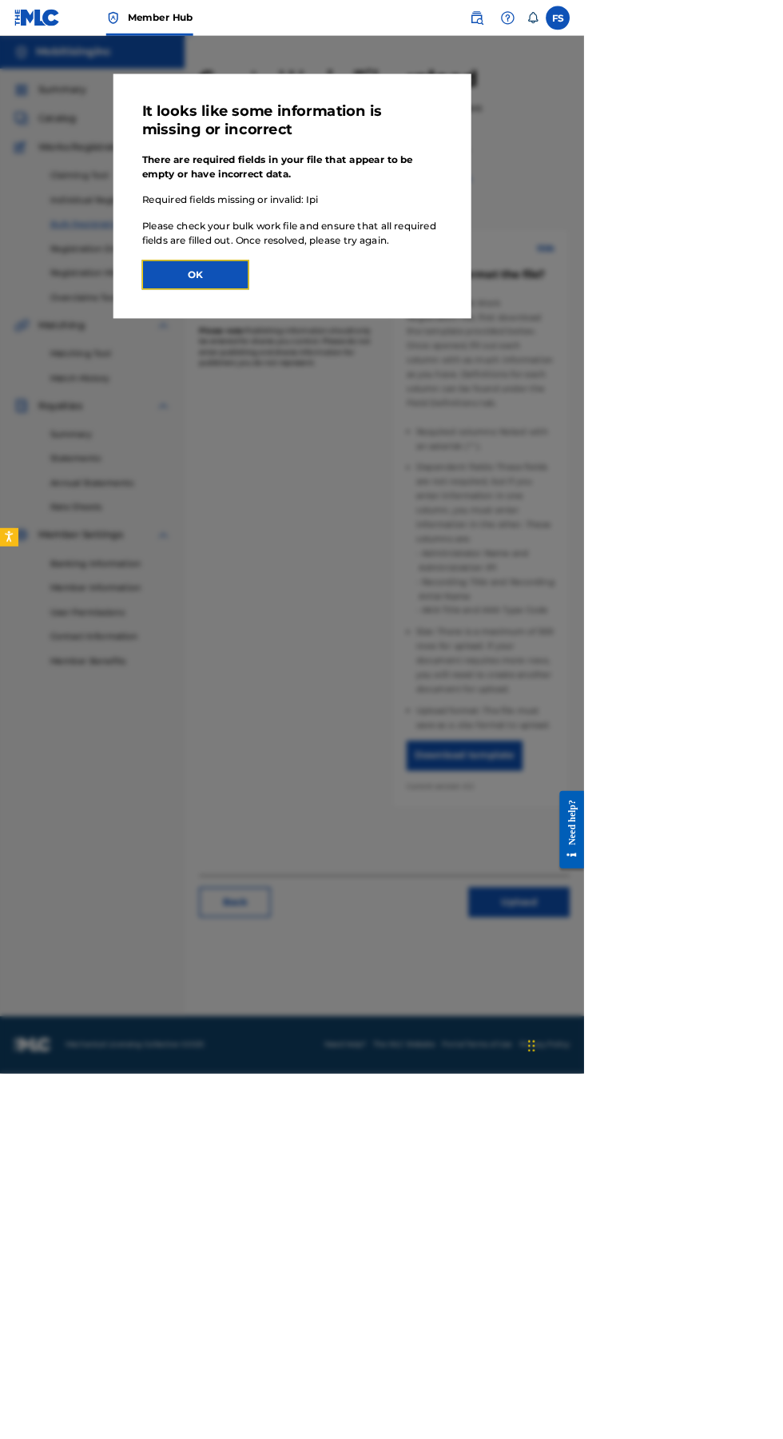
click at [334, 388] on button "OK" at bounding box center [262, 368] width 144 height 40
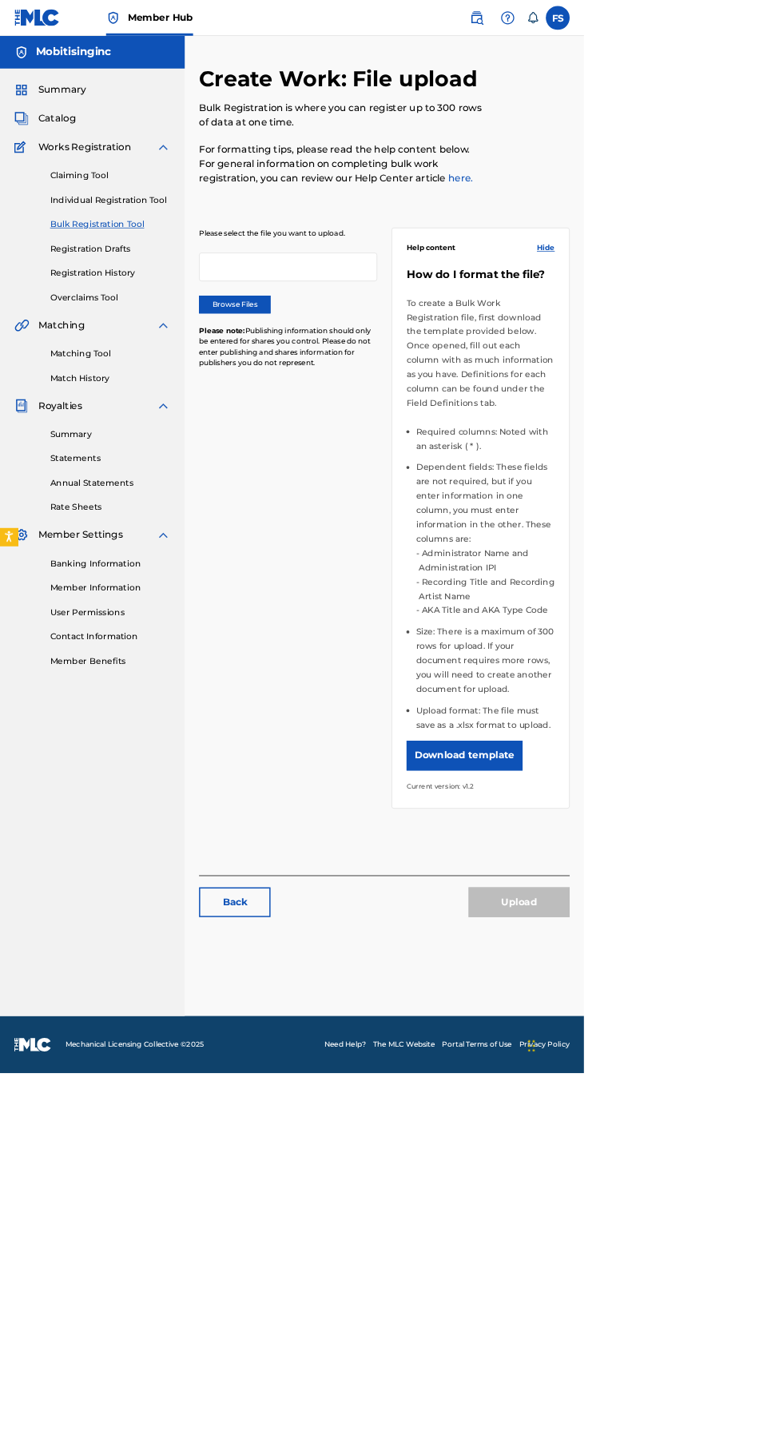
click at [336, 404] on label "Browse Files" at bounding box center [315, 408] width 96 height 24
click at [0, 0] on input "Browse Files" at bounding box center [0, 0] width 0 height 0
click at [726, 1194] on button "Upload" at bounding box center [696, 1210] width 136 height 40
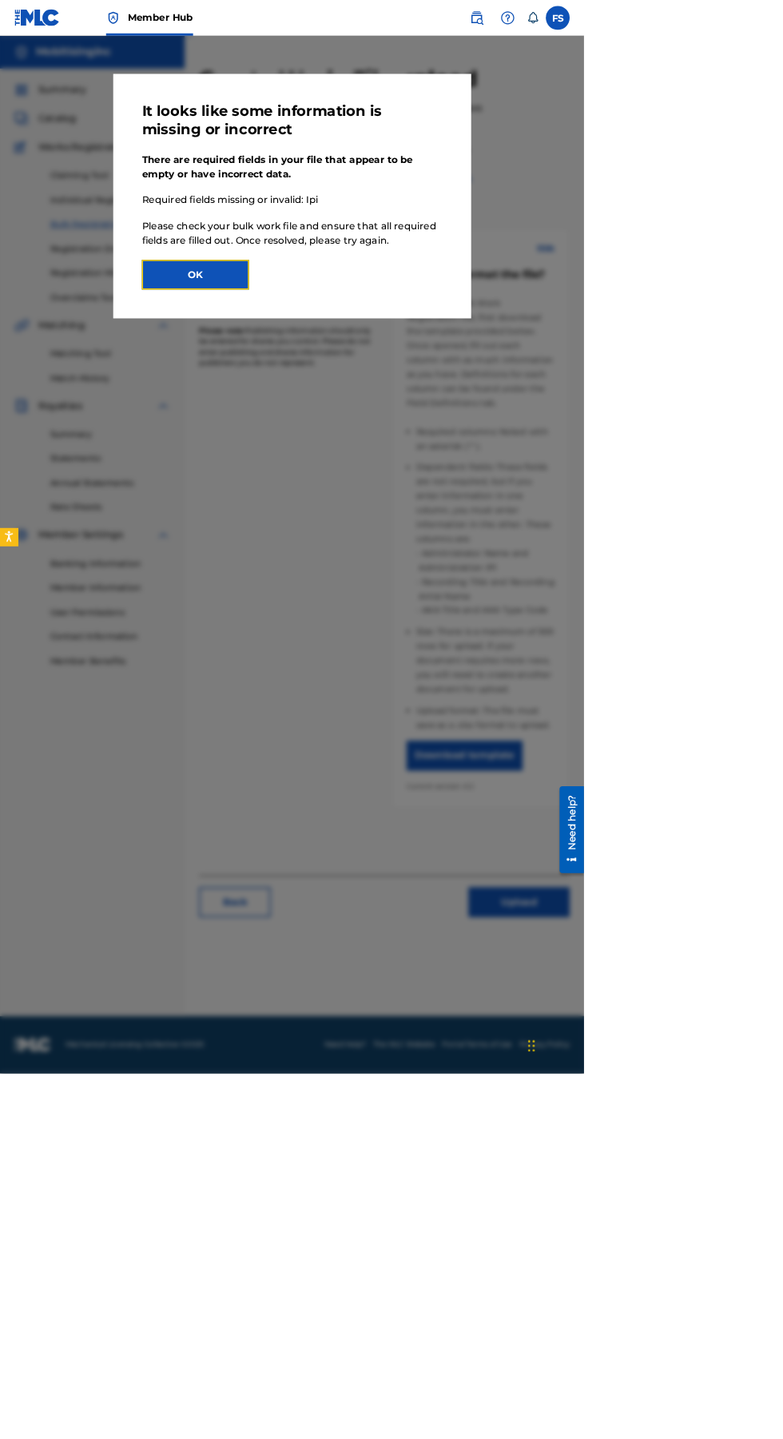
click at [334, 388] on button "OK" at bounding box center [262, 368] width 144 height 40
